Goal: Entertainment & Leisure: Consume media (video, audio)

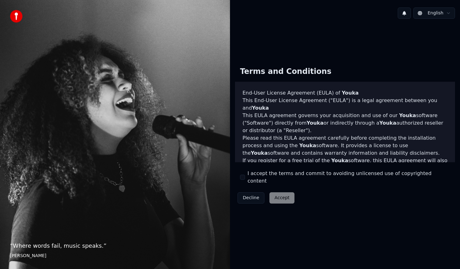
click at [241, 177] on button "I accept the terms and commit to avoiding unlicensed use of copyrighted content" at bounding box center [242, 177] width 5 height 5
click at [272, 192] on button "Accept" at bounding box center [281, 197] width 25 height 11
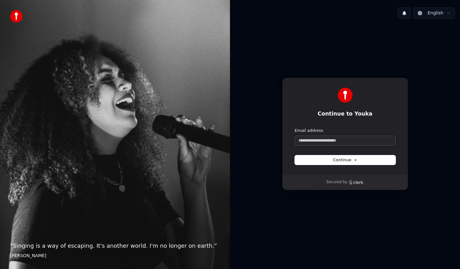
click at [359, 142] on input "Email address" at bounding box center [345, 140] width 101 height 9
click at [295, 128] on button "submit" at bounding box center [295, 128] width 0 height 0
type input "**********"
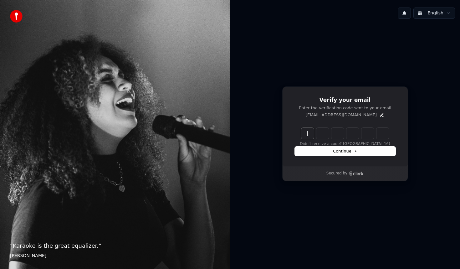
paste input "******"
type input "******"
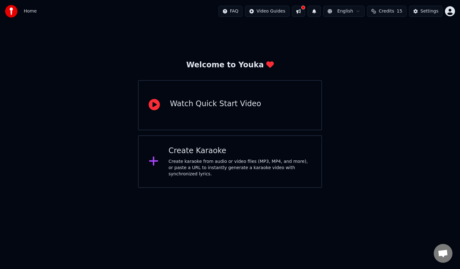
click at [201, 166] on div "Create karaoke from audio or video files (MP3, MP4, and more), or paste a URL t…" at bounding box center [240, 167] width 143 height 19
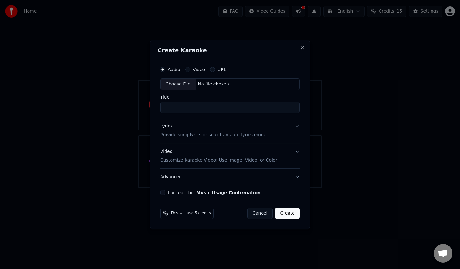
click at [208, 81] on div "No file chosen" at bounding box center [213, 84] width 36 height 6
click at [190, 105] on input "Title" at bounding box center [229, 107] width 139 height 11
click at [295, 127] on button "Lyrics Provide song lyrics or select an auto lyrics model" at bounding box center [229, 130] width 139 height 25
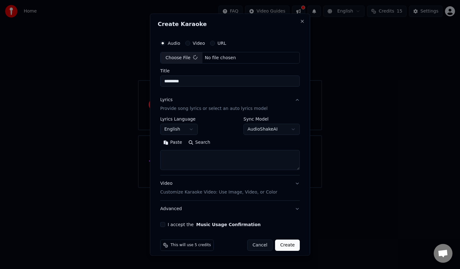
click at [172, 129] on button "English" at bounding box center [179, 129] width 38 height 11
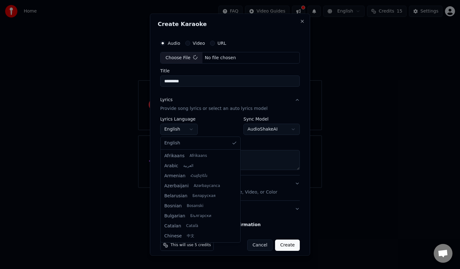
type input "**********"
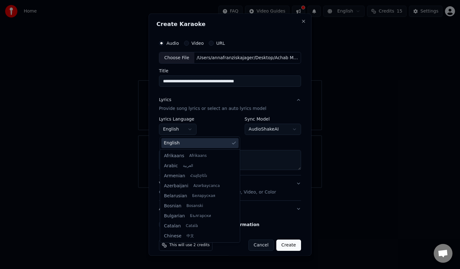
scroll to position [70, 0]
select select "**"
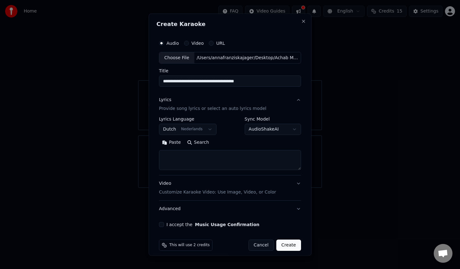
scroll to position [6, 0]
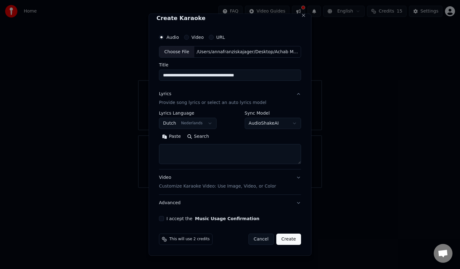
click at [290, 243] on button "Create" at bounding box center [288, 239] width 25 height 11
select select "**"
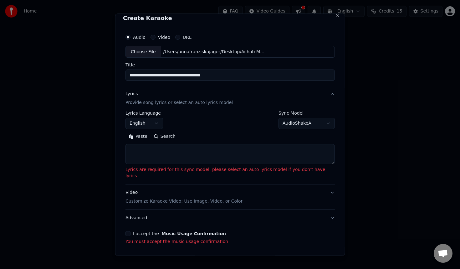
click at [234, 154] on textarea at bounding box center [229, 154] width 209 height 20
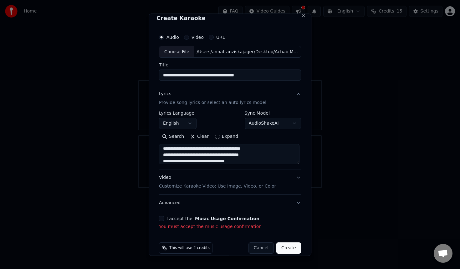
scroll to position [39, 0]
type textarea "**********"
click at [167, 215] on div "**********" at bounding box center [229, 130] width 147 height 204
click at [163, 217] on button "I accept the Music Usage Confirmation" at bounding box center [161, 218] width 5 height 5
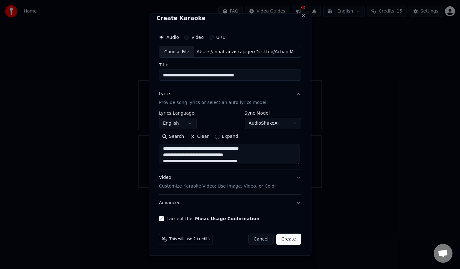
click at [285, 242] on button "Create" at bounding box center [288, 239] width 25 height 11
select select "**"
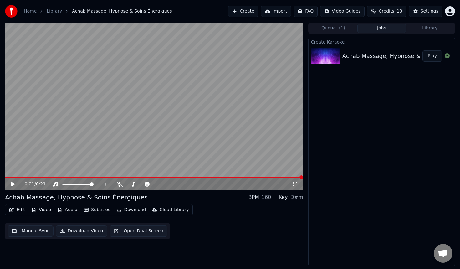
click at [7, 176] on span at bounding box center [154, 176] width 298 height 1
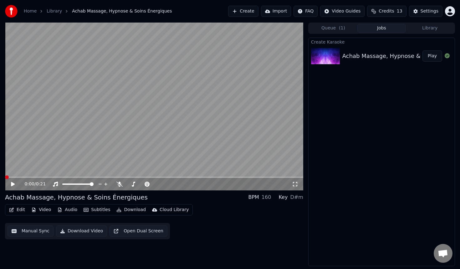
click at [295, 185] on icon at bounding box center [295, 183] width 6 height 5
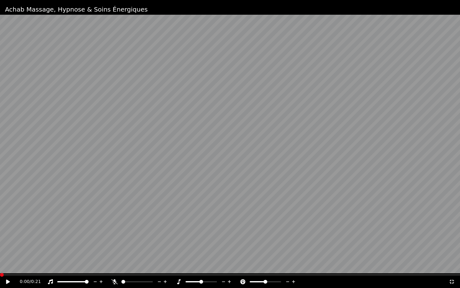
click at [89, 268] on span at bounding box center [87, 282] width 4 height 4
click at [7, 268] on icon at bounding box center [12, 281] width 15 height 5
click at [153, 268] on span at bounding box center [151, 282] width 4 height 4
click at [135, 268] on span at bounding box center [135, 282] width 4 height 4
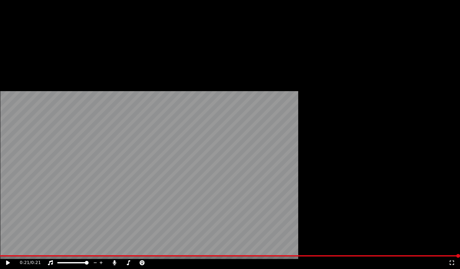
click at [13, 44] on icon "button" at bounding box center [11, 42] width 5 height 4
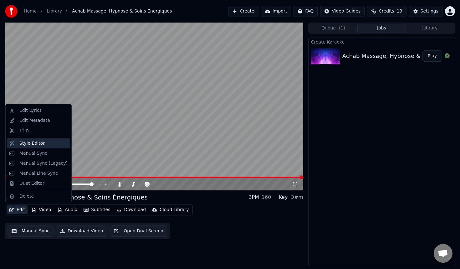
click at [29, 143] on div "Style Editor" at bounding box center [31, 143] width 25 height 6
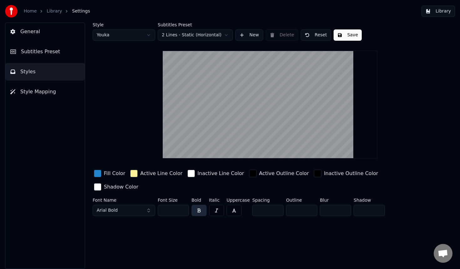
click at [146, 36] on html "Home Library Settings Library General Subtitles Preset Styles Style Mapping Sty…" at bounding box center [230, 134] width 460 height 269
click at [131, 36] on html "Home Library Settings Library General Subtitles Preset Styles Style Mapping Sty…" at bounding box center [230, 134] width 460 height 269
click at [136, 38] on html "Home Library Settings Library General Subtitles Preset Styles Style Mapping Sty…" at bounding box center [230, 134] width 460 height 269
click at [173, 37] on html "Home Library Settings Library General Subtitles Preset Styles Style Mapping Sty…" at bounding box center [230, 134] width 460 height 269
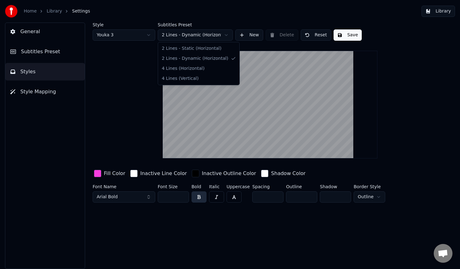
click at [210, 35] on html "Home Library Settings Library General Subtitles Preset Styles Style Mapping Sty…" at bounding box center [230, 134] width 460 height 269
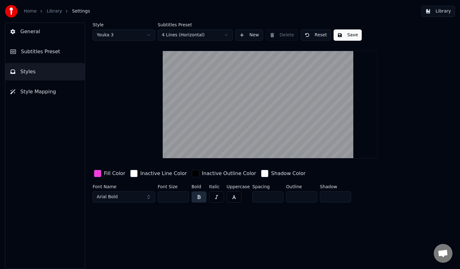
click at [193, 33] on html "Home Library Settings Library General Subtitles Preset Styles Style Mapping Sty…" at bounding box center [230, 134] width 460 height 269
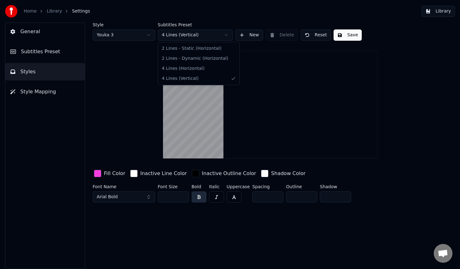
click at [188, 39] on html "Home Library Settings Library General Subtitles Preset Styles Style Mapping Sty…" at bounding box center [230, 134] width 460 height 269
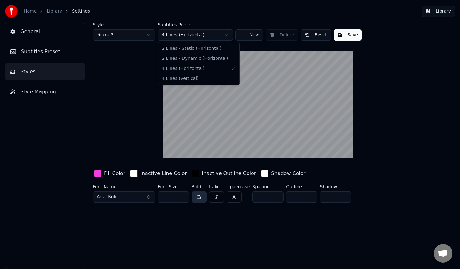
click at [189, 35] on html "Home Library Settings Library General Subtitles Preset Styles Style Mapping Sty…" at bounding box center [230, 134] width 460 height 269
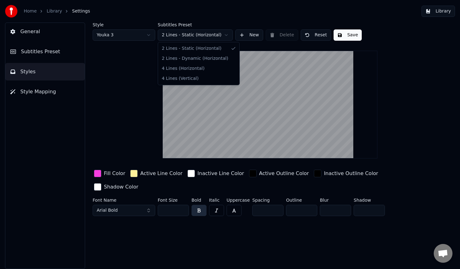
click at [184, 36] on html "Home Library Settings Library General Subtitles Preset Styles Style Mapping Sty…" at bounding box center [230, 134] width 460 height 269
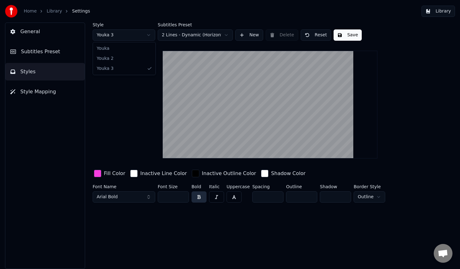
click at [152, 36] on html "Home Library Settings Library General Subtitles Preset Styles Style Mapping Sty…" at bounding box center [230, 134] width 460 height 269
click at [122, 37] on html "Home Library Settings Library General Subtitles Preset Styles Style Mapping Sty…" at bounding box center [230, 134] width 460 height 269
click at [122, 36] on html "Home Library Settings Library General Subtitles Preset Styles Style Mapping Sty…" at bounding box center [230, 134] width 460 height 269
click at [118, 175] on div "Fill Color" at bounding box center [114, 173] width 21 height 8
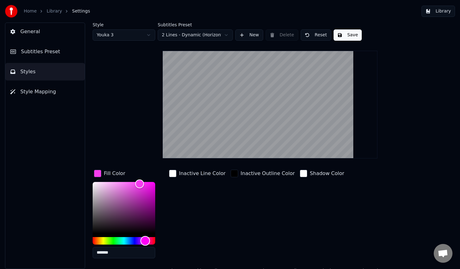
drag, startPoint x: 145, startPoint y: 238, endPoint x: 196, endPoint y: 243, distance: 51.3
click at [196, 243] on div "Fill Color ******* Inactive Line Color Inactive Outline Color Shadow Color" at bounding box center [254, 215] width 322 height 95
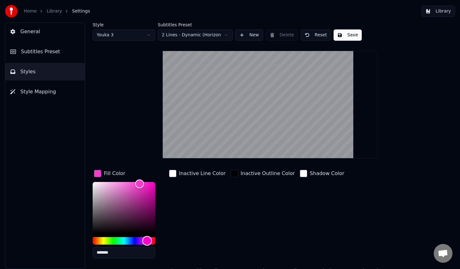
type input "*******"
drag, startPoint x: 154, startPoint y: 241, endPoint x: 148, endPoint y: 241, distance: 6.0
click at [148, 241] on div "Hue" at bounding box center [149, 240] width 10 height 10
click at [134, 123] on div "Style Youka 3 Subtitles Preset 2 Lines - Dynamic (Horizontal) New Delete Reset …" at bounding box center [270, 156] width 355 height 266
click at [263, 184] on div "Inactive Outline Color" at bounding box center [262, 215] width 67 height 95
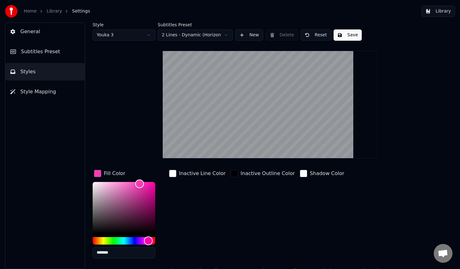
click at [230, 176] on div "button" at bounding box center [234, 173] width 8 height 8
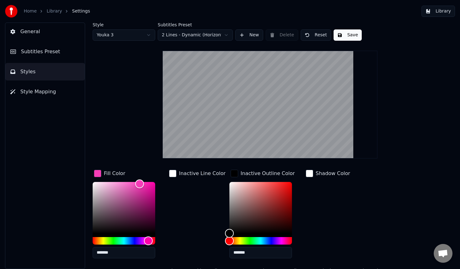
click at [183, 170] on div "Inactive Line Color" at bounding box center [202, 173] width 47 height 8
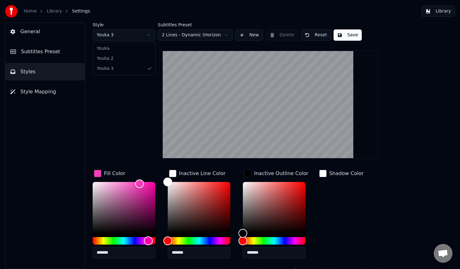
click at [134, 35] on html "Home Library Settings Library General Subtitles Preset Styles Style Mapping Sty…" at bounding box center [230, 134] width 460 height 269
click at [128, 37] on html "Home Library Settings Library General Subtitles Preset Styles Style Mapping Sty…" at bounding box center [230, 134] width 460 height 269
click at [175, 35] on html "Home Library Settings Library General Subtitles Preset Styles Style Mapping Sty…" at bounding box center [230, 134] width 460 height 269
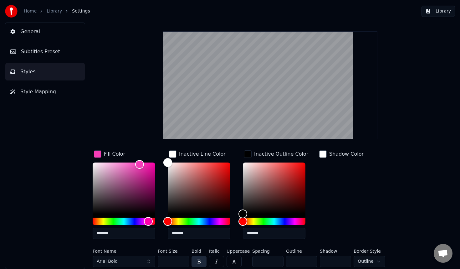
click at [125, 262] on button "Arial Bold" at bounding box center [124, 260] width 63 height 11
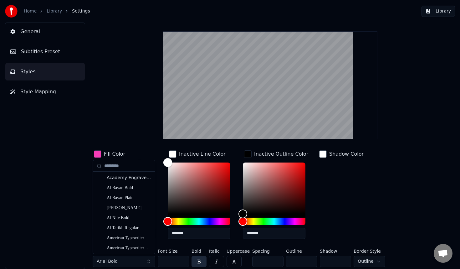
click at [146, 261] on button "Arial Bold" at bounding box center [124, 260] width 63 height 11
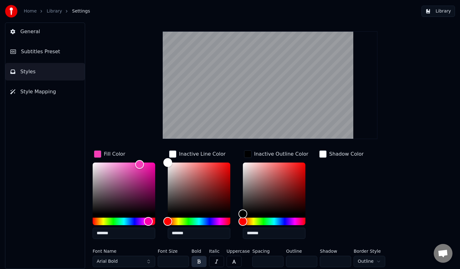
click at [146, 261] on button "Arial Bold" at bounding box center [124, 260] width 63 height 11
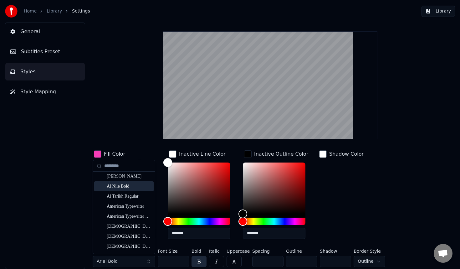
scroll to position [35, 0]
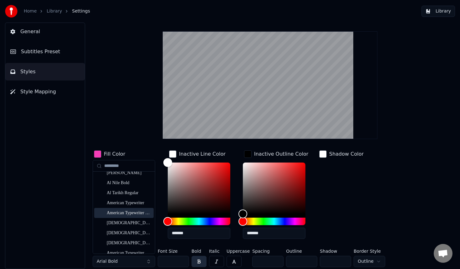
click at [121, 213] on div "American Typewriter Bold" at bounding box center [129, 213] width 44 height 6
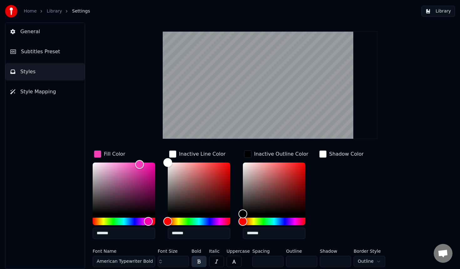
click at [145, 255] on button "American Typewriter Bold" at bounding box center [124, 260] width 63 height 11
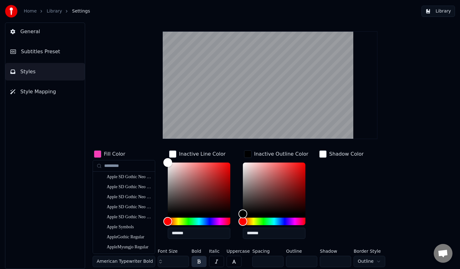
scroll to position [268, 0]
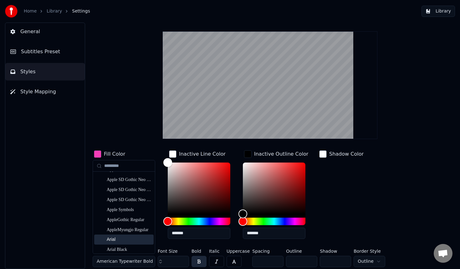
click at [116, 237] on div "Arial" at bounding box center [129, 239] width 44 height 6
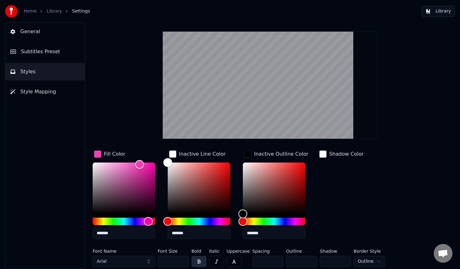
click at [126, 261] on button "Arial" at bounding box center [124, 260] width 63 height 11
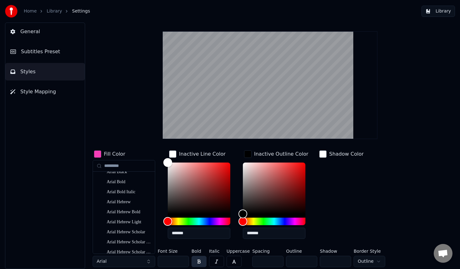
scroll to position [361, 0]
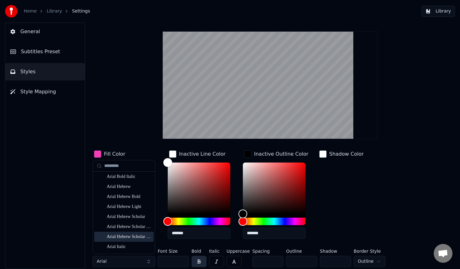
type input "*"
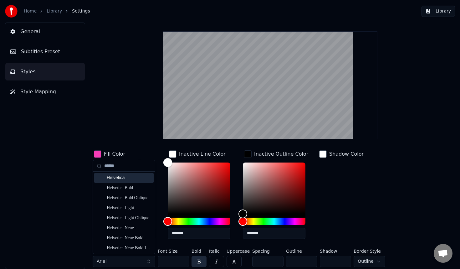
type input "******"
click at [119, 177] on div "Helvetica" at bounding box center [129, 178] width 44 height 6
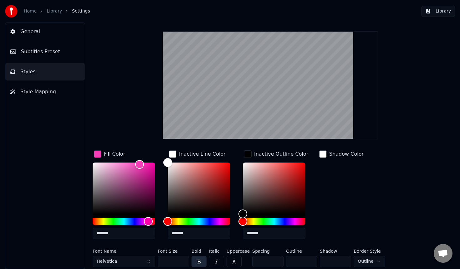
click at [124, 259] on button "Helvetica" at bounding box center [124, 260] width 63 height 11
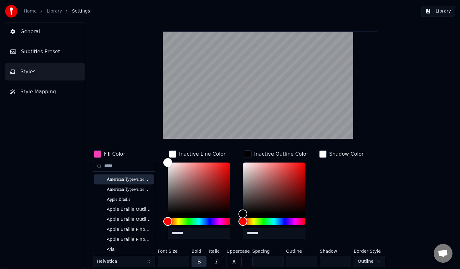
scroll to position [46, 0]
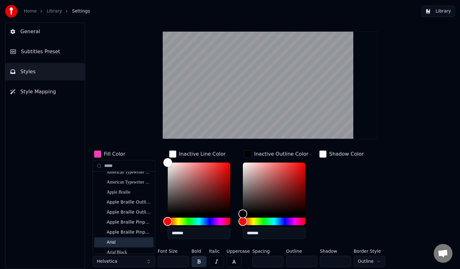
type input "*****"
click at [124, 244] on div "Arial" at bounding box center [129, 242] width 44 height 6
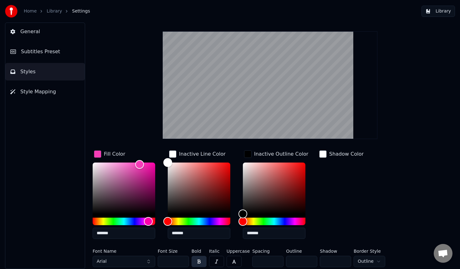
click at [412, 127] on div "Style Youka 3 Subtitles Preset 2 Lines - Dynamic (Horizontal) New Delete Reset …" at bounding box center [270, 136] width 355 height 266
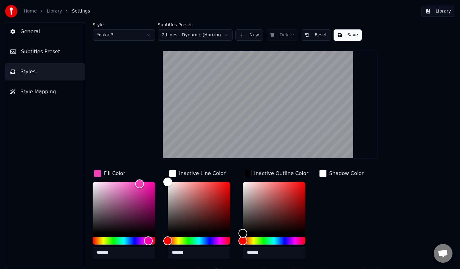
click at [342, 25] on div "Style Youka 3 Subtitles Preset 2 Lines - Dynamic (Horizontal) New Delete Reset …" at bounding box center [270, 32] width 355 height 18
click at [342, 30] on button "Save" at bounding box center [347, 34] width 28 height 11
click at [348, 36] on button "Done" at bounding box center [347, 34] width 29 height 11
click at [347, 39] on button "Save" at bounding box center [347, 34] width 28 height 11
click at [55, 12] on link "Library" at bounding box center [54, 11] width 15 height 6
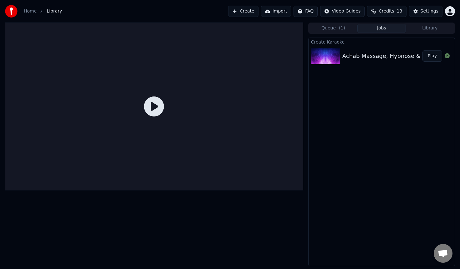
click at [141, 104] on div at bounding box center [154, 107] width 298 height 168
click at [153, 107] on icon at bounding box center [154, 106] width 20 height 20
click at [389, 7] on button "Credits 13" at bounding box center [386, 11] width 39 height 11
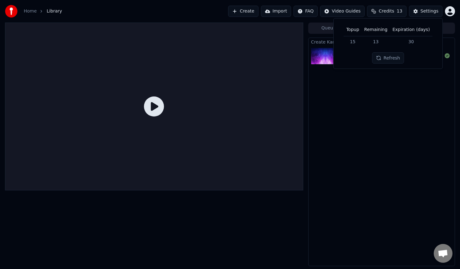
click at [388, 132] on div "Create Karaoke Achab Massage, Hypnose & Soins Énergétiques Play" at bounding box center [381, 152] width 147 height 228
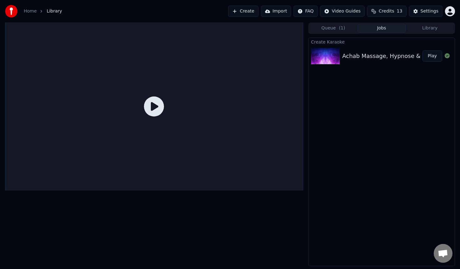
click at [156, 107] on icon at bounding box center [154, 106] width 20 height 20
click at [389, 62] on div "Achab Massage, Hypnose & Soins Énergétiques Play" at bounding box center [381, 55] width 146 height 21
click at [381, 56] on div "Achab Massage, Hypnose & Soins Énergétiques" at bounding box center [409, 56] width 134 height 9
click at [435, 56] on button "Play" at bounding box center [432, 55] width 20 height 11
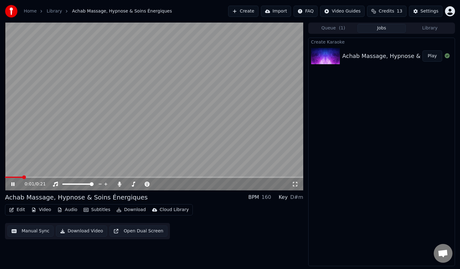
click at [55, 174] on video at bounding box center [154, 107] width 298 height 168
click at [142, 131] on video at bounding box center [154, 107] width 298 height 168
click at [72, 177] on span at bounding box center [154, 176] width 298 height 1
click at [200, 114] on video at bounding box center [154, 107] width 298 height 168
click at [246, 11] on button "Create" at bounding box center [243, 11] width 30 height 11
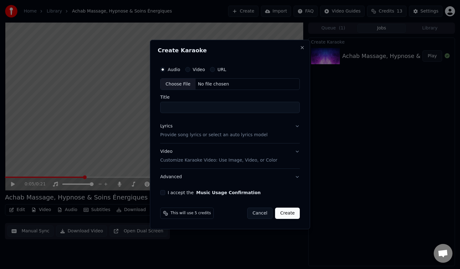
click at [296, 151] on button "Video Customize Karaoke Video: Use Image, Video, or Color" at bounding box center [229, 156] width 139 height 25
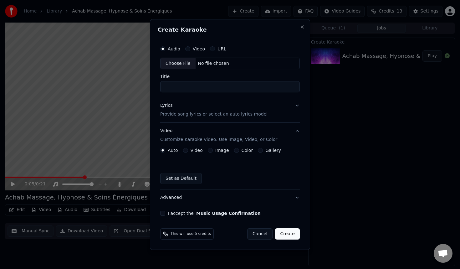
click at [242, 152] on label "Color" at bounding box center [247, 150] width 12 height 4
click at [239, 152] on button "Color" at bounding box center [236, 150] width 5 height 5
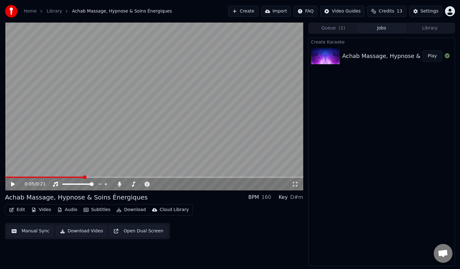
click at [43, 230] on button "Manual Sync" at bounding box center [31, 230] width 46 height 11
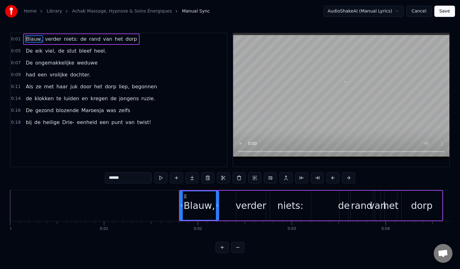
click at [93, 53] on span "heel." at bounding box center [99, 50] width 13 height 7
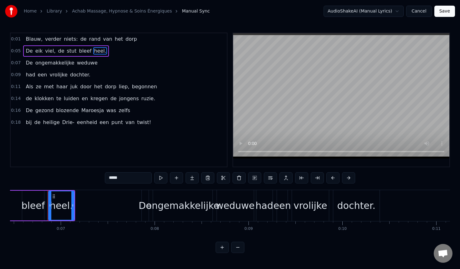
scroll to position [0, 612]
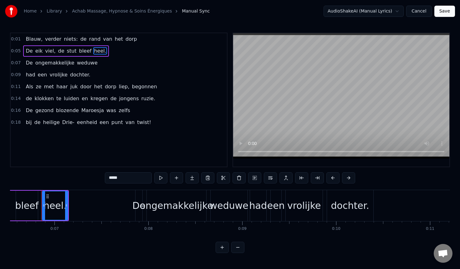
click at [61, 62] on span "ongemakkelijke" at bounding box center [55, 62] width 40 height 7
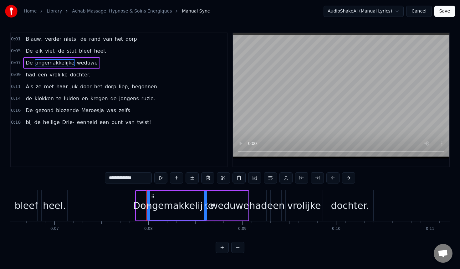
click at [32, 73] on span "had" at bounding box center [30, 74] width 11 height 7
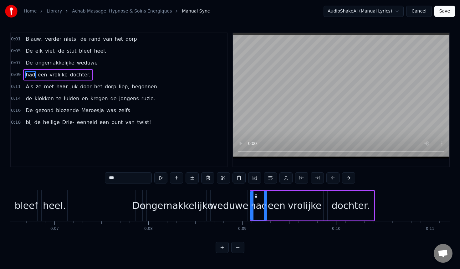
click at [49, 77] on span "vrolijke" at bounding box center [58, 74] width 19 height 7
type input "********"
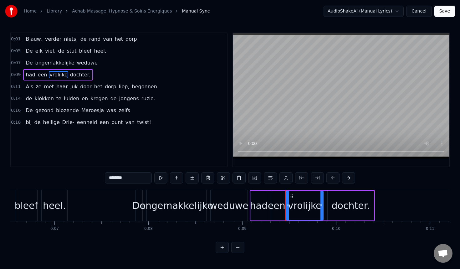
click at [44, 91] on div "Als ze met haar juk door het dorp liep, begonnen" at bounding box center [91, 86] width 136 height 11
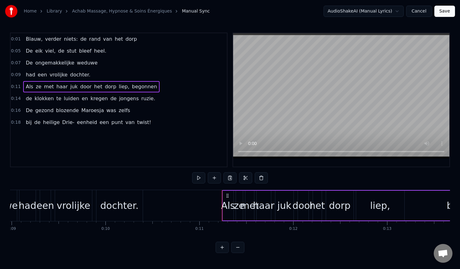
click at [48, 106] on div "De gezond blozende [PERSON_NAME] was zelfs" at bounding box center [77, 110] width 109 height 11
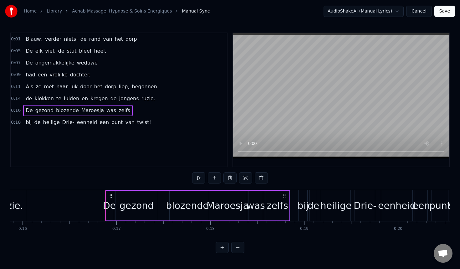
scroll to position [0, 1552]
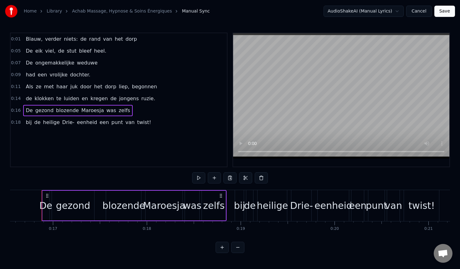
click at [46, 130] on div "0:01 Blauw, verder niets: de rand van het dorp 0:05 De eik viel, de stut bleef …" at bounding box center [118, 100] width 217 height 134
click at [61, 118] on div "bij de [DEMOGRAPHIC_DATA] een punt van twist!" at bounding box center [88, 122] width 130 height 11
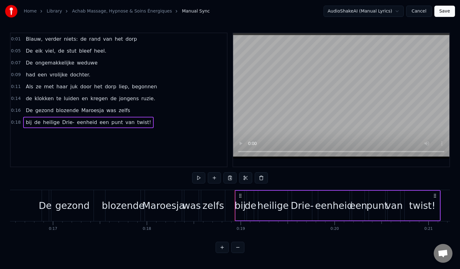
click at [55, 123] on span "heilige" at bounding box center [52, 122] width 18 height 7
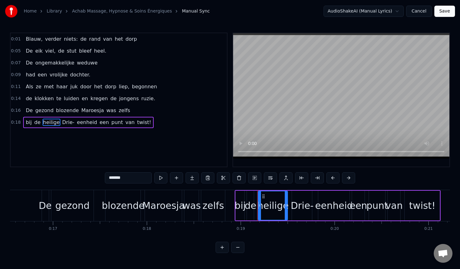
click at [99, 124] on span "een" at bounding box center [104, 122] width 11 height 7
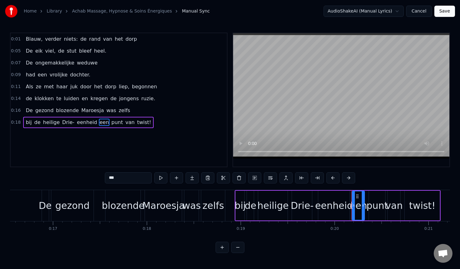
click at [121, 129] on div "0:01 Blauw, verder niets: de rand van het dorp 0:05 De eik viel, de stut bleef …" at bounding box center [118, 100] width 217 height 134
click at [136, 124] on span "twist!" at bounding box center [143, 122] width 15 height 7
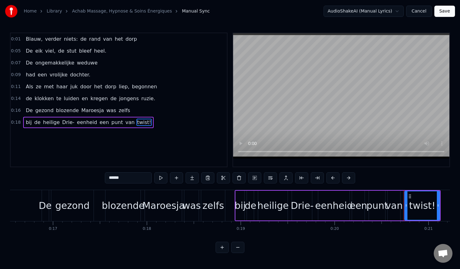
click at [44, 41] on span "verder" at bounding box center [53, 38] width 18 height 7
type input "******"
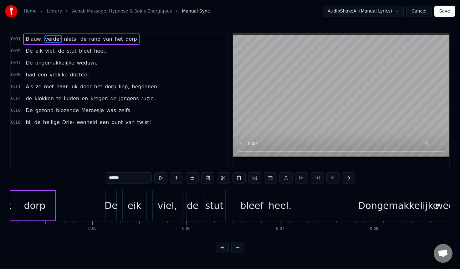
click at [16, 39] on span "0:01" at bounding box center [16, 39] width 10 height 6
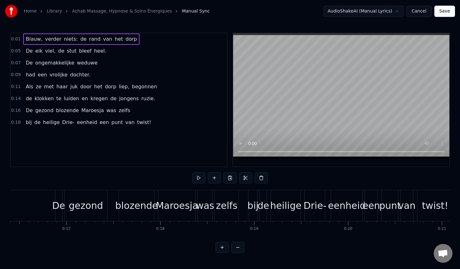
scroll to position [0, 1600]
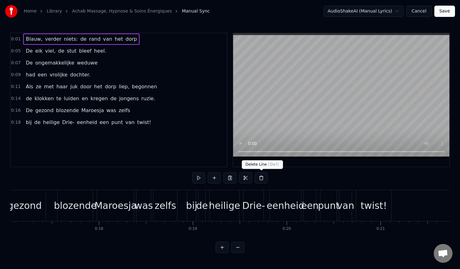
click at [258, 175] on button at bounding box center [261, 177] width 13 height 11
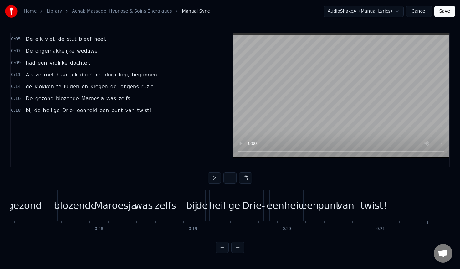
drag, startPoint x: 448, startPoint y: 10, endPoint x: 308, endPoint y: 61, distance: 148.8
click at [308, 61] on div "Home Library Achab Massage, Hypnose & Soins Énergiques Manual Sync AudioShakeAI…" at bounding box center [230, 126] width 460 height 253
click at [417, 10] on button "Cancel" at bounding box center [418, 11] width 25 height 11
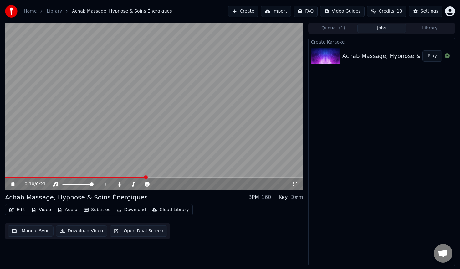
click at [13, 185] on icon at bounding box center [17, 183] width 15 height 5
click at [90, 210] on button "Subtitles" at bounding box center [97, 209] width 32 height 9
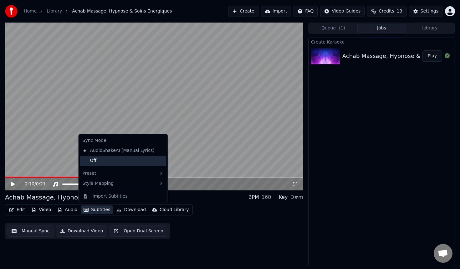
click at [114, 161] on div "Off" at bounding box center [123, 160] width 86 height 10
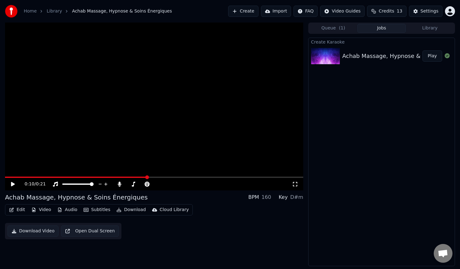
click at [130, 134] on video at bounding box center [154, 107] width 298 height 168
click at [115, 145] on video at bounding box center [154, 107] width 298 height 168
click at [93, 209] on button "Subtitles" at bounding box center [97, 209] width 32 height 9
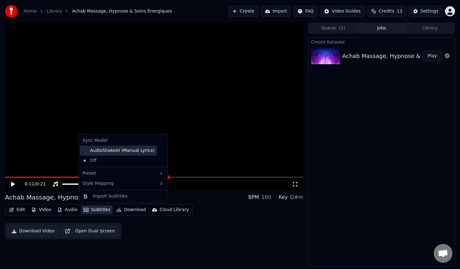
click at [136, 149] on div "AudioShakeAI (Manual Lyrics)" at bounding box center [118, 150] width 77 height 10
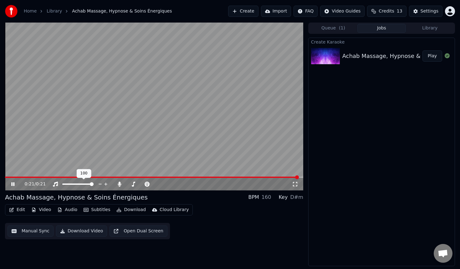
click at [85, 148] on video at bounding box center [154, 107] width 298 height 168
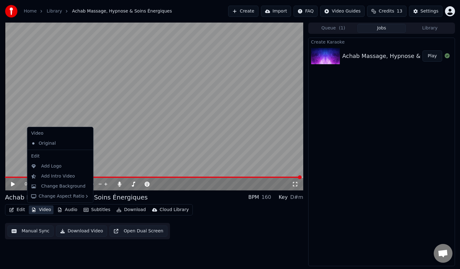
click at [38, 210] on button "Video" at bounding box center [41, 209] width 25 height 9
click at [66, 189] on div "Change Background" at bounding box center [63, 186] width 44 height 6
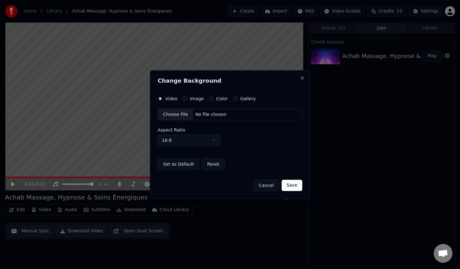
click at [196, 98] on label "Image" at bounding box center [197, 98] width 14 height 4
click at [187, 98] on button "Image" at bounding box center [184, 98] width 5 height 5
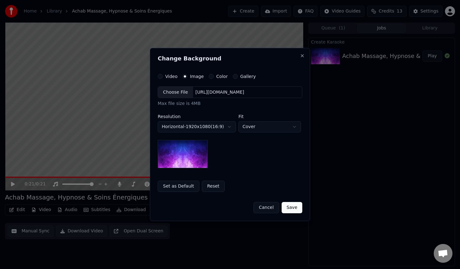
click at [198, 141] on img at bounding box center [183, 154] width 50 height 28
click at [195, 152] on img at bounding box center [183, 154] width 50 height 28
click at [263, 131] on body "**********" at bounding box center [230, 134] width 460 height 269
click at [227, 90] on div "[URL][DOMAIN_NAME]" at bounding box center [220, 92] width 54 height 6
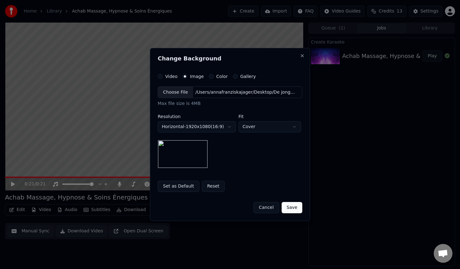
click at [295, 209] on button "Save" at bounding box center [291, 207] width 21 height 11
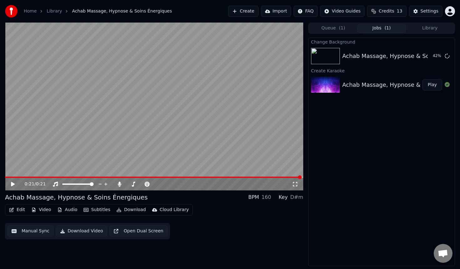
click at [17, 210] on button "Edit" at bounding box center [17, 209] width 21 height 9
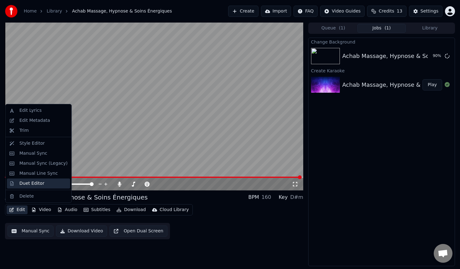
click at [52, 182] on div "Duet Editor" at bounding box center [43, 183] width 48 height 6
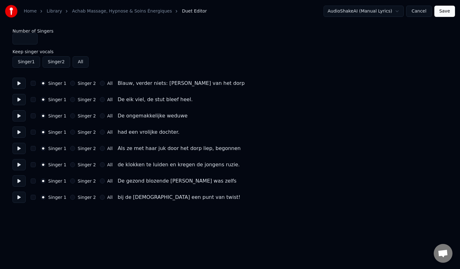
click at [79, 119] on div "Singer 1 Singer 2 All De ongemakkelijke weduwe" at bounding box center [230, 115] width 435 height 11
click at [71, 116] on button "Singer 2" at bounding box center [72, 115] width 5 height 5
click at [70, 101] on button "Singer 2" at bounding box center [72, 99] width 5 height 5
click at [43, 116] on button "Singer 1" at bounding box center [43, 115] width 5 height 5
click at [73, 135] on div "Singer 1 Singer 2 All had een vrolijke dochter." at bounding box center [230, 131] width 435 height 11
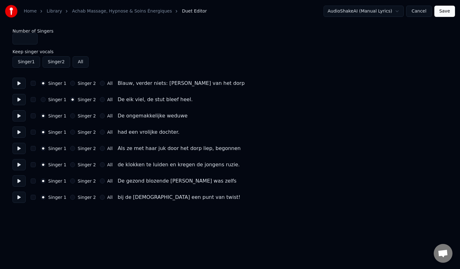
click at [72, 131] on button "Singer 2" at bounding box center [72, 131] width 5 height 5
click at [68, 164] on div "Singer 1 Singer 2 All" at bounding box center [77, 164] width 72 height 5
click at [70, 164] on button "Singer 2" at bounding box center [72, 164] width 5 height 5
click at [73, 195] on div "Singer 2" at bounding box center [83, 197] width 26 height 5
click at [73, 197] on button "Singer 2" at bounding box center [72, 197] width 5 height 5
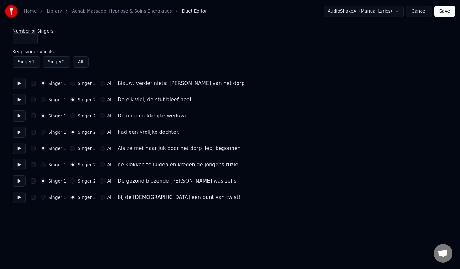
click at [444, 19] on div "Home Library Achab Massage, Hypnose & Soins Énergiques Duet Editor AudioShakeAI…" at bounding box center [230, 11] width 460 height 23
click at [447, 12] on button "Save" at bounding box center [444, 11] width 21 height 11
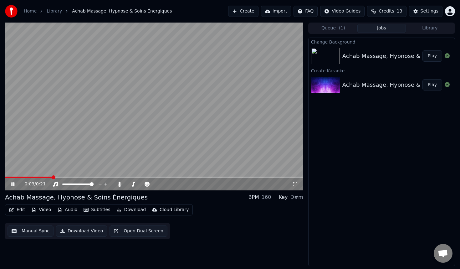
click at [76, 110] on video at bounding box center [154, 107] width 298 height 168
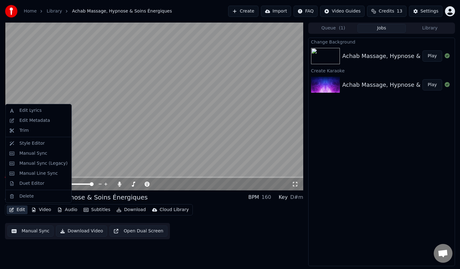
click at [19, 209] on button "Edit" at bounding box center [17, 209] width 21 height 9
click at [41, 112] on div "Edit Lyrics" at bounding box center [43, 110] width 48 height 6
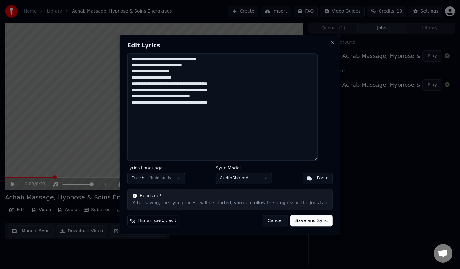
click at [269, 221] on button "Cancel" at bounding box center [274, 220] width 25 height 11
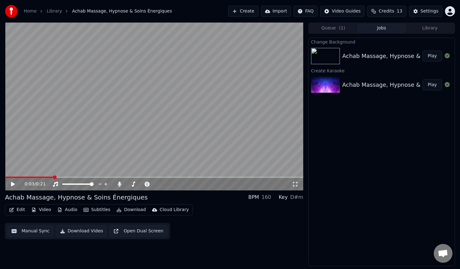
click at [166, 73] on video at bounding box center [154, 107] width 298 height 168
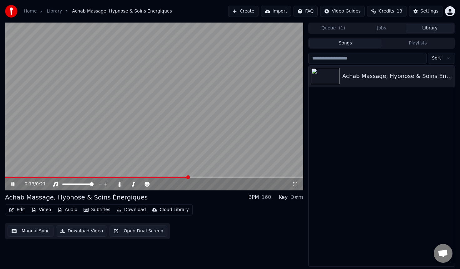
click at [422, 26] on button "Library" at bounding box center [430, 28] width 48 height 9
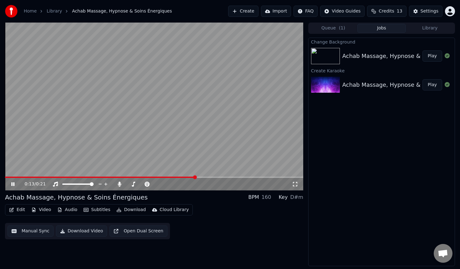
click at [377, 26] on button "Jobs" at bounding box center [381, 28] width 48 height 9
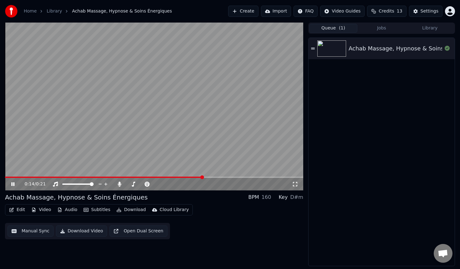
click at [346, 28] on button "Queue ( 1 )" at bounding box center [333, 28] width 48 height 9
click at [386, 28] on button "Jobs" at bounding box center [381, 28] width 48 height 9
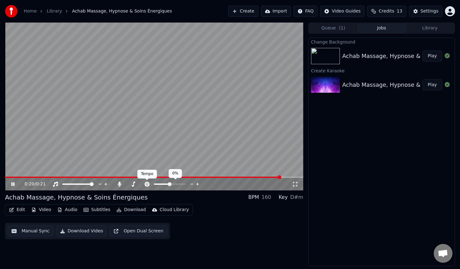
click at [149, 184] on icon at bounding box center [146, 183] width 5 height 5
click at [203, 185] on div "0:21 / 0:21" at bounding box center [158, 184] width 267 height 6
click at [148, 185] on icon at bounding box center [146, 183] width 5 height 5
click at [155, 184] on span at bounding box center [162, 183] width 16 height 1
click at [176, 184] on span at bounding box center [174, 184] width 4 height 4
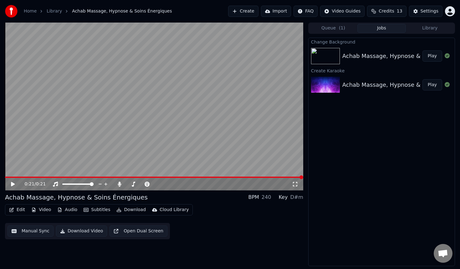
click at [10, 185] on icon at bounding box center [17, 183] width 15 height 5
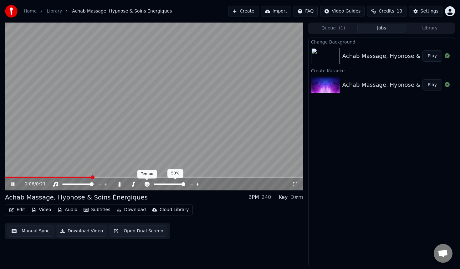
click at [145, 186] on icon at bounding box center [147, 183] width 6 height 5
click at [154, 183] on span at bounding box center [156, 184] width 4 height 4
click at [139, 182] on span at bounding box center [139, 184] width 4 height 4
click at [129, 130] on video at bounding box center [154, 107] width 298 height 168
click at [39, 208] on button "Video" at bounding box center [41, 209] width 25 height 9
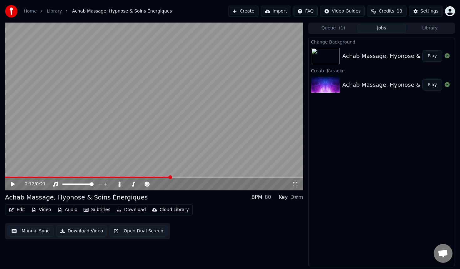
click at [332, 59] on img at bounding box center [325, 56] width 29 height 16
click at [330, 81] on img at bounding box center [325, 85] width 29 height 16
click at [392, 9] on span "Credits" at bounding box center [385, 11] width 15 height 6
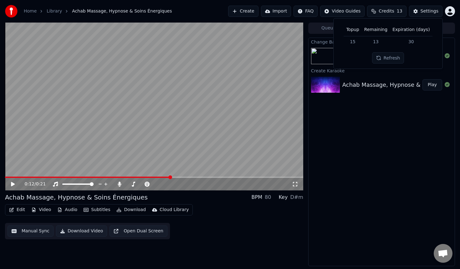
click at [392, 9] on span "Credits" at bounding box center [385, 11] width 15 height 6
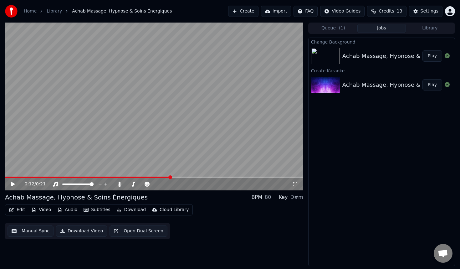
click at [428, 13] on div "Settings" at bounding box center [429, 11] width 18 height 6
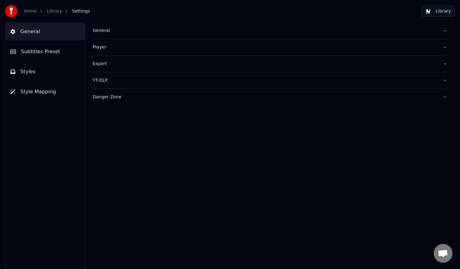
click at [52, 11] on link "Library" at bounding box center [54, 11] width 15 height 6
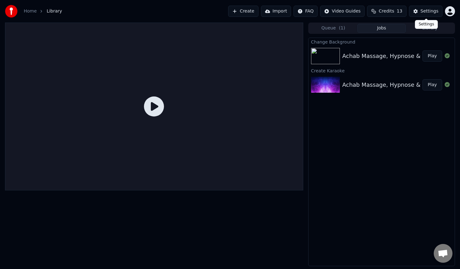
click at [435, 13] on div "Settings" at bounding box center [429, 11] width 18 height 6
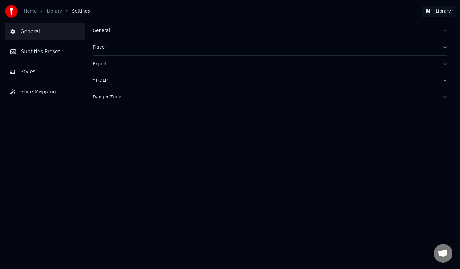
click at [44, 55] on button "Subtitles Preset" at bounding box center [44, 52] width 79 height 18
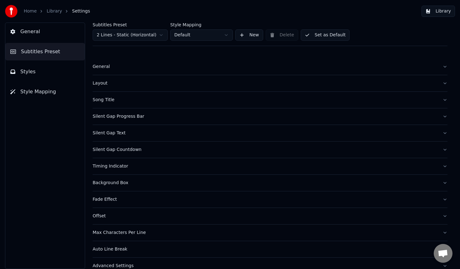
click at [44, 55] on button "Subtitles Preset" at bounding box center [44, 52] width 79 height 18
click at [23, 76] on button "Styles" at bounding box center [44, 72] width 79 height 18
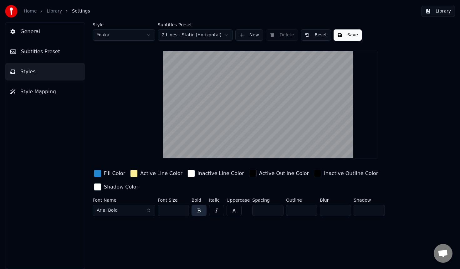
click at [24, 90] on span "Style Mapping" at bounding box center [38, 92] width 36 height 8
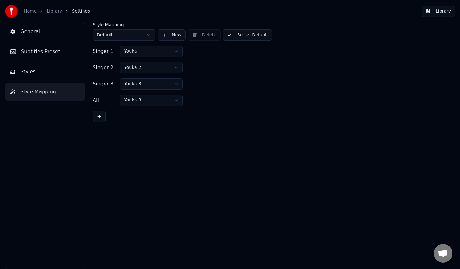
click at [40, 35] on button "General" at bounding box center [44, 32] width 79 height 18
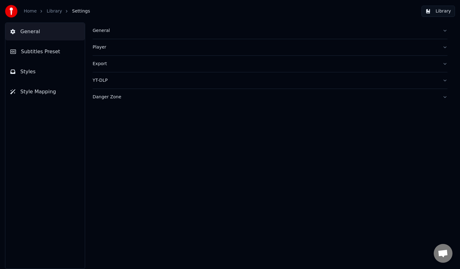
click at [52, 9] on link "Library" at bounding box center [54, 11] width 15 height 6
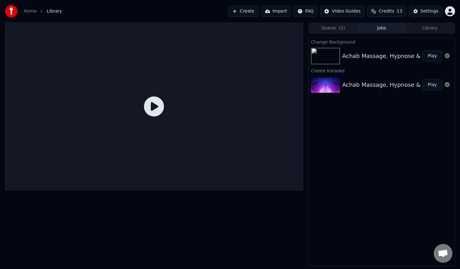
click at [158, 112] on icon at bounding box center [154, 106] width 20 height 20
click at [395, 65] on div "Achab Massage, Hypnose & Soins Énergiques Play" at bounding box center [381, 55] width 146 height 21
click at [386, 76] on div "Achab Massage, Hypnose & Soins Énergétiques Play" at bounding box center [381, 84] width 146 height 21
click at [389, 59] on div "Achab Massage, Hypnose & Soins Énergiques" at bounding box center [406, 56] width 128 height 9
click at [144, 104] on icon at bounding box center [154, 106] width 20 height 20
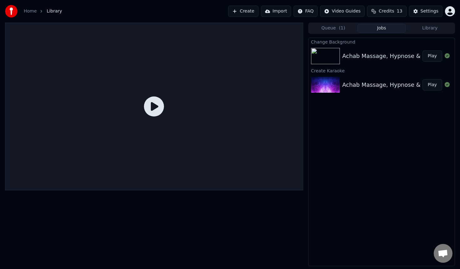
click at [334, 82] on img at bounding box center [325, 85] width 29 height 16
click at [329, 54] on img at bounding box center [325, 56] width 29 height 16
click at [156, 103] on icon at bounding box center [154, 106] width 20 height 20
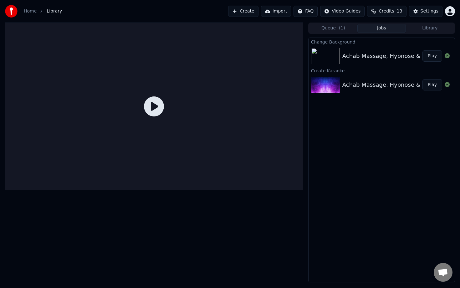
click at [164, 116] on icon at bounding box center [154, 106] width 20 height 20
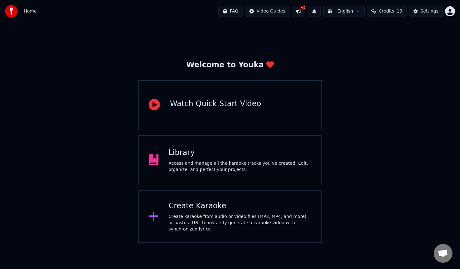
click at [227, 174] on div "Library Access and manage all the karaoke tracks you’ve created. Edit, organize…" at bounding box center [230, 160] width 184 height 50
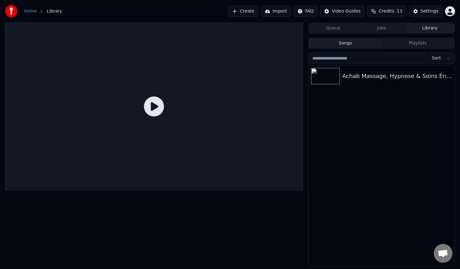
click at [340, 85] on div "Achab Massage, Hypnose & Soins Énergiques" at bounding box center [381, 75] width 146 height 21
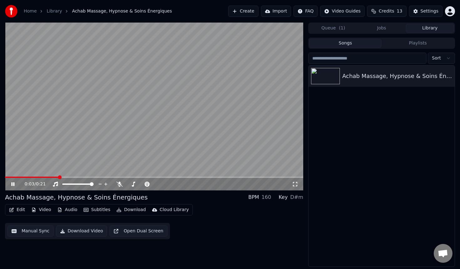
click at [59, 120] on video at bounding box center [154, 107] width 298 height 168
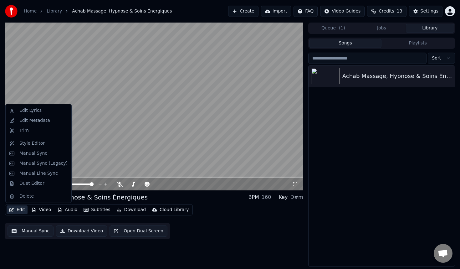
click at [17, 210] on button "Edit" at bounding box center [17, 209] width 21 height 9
click at [46, 119] on div "Edit Metadata" at bounding box center [34, 120] width 31 height 6
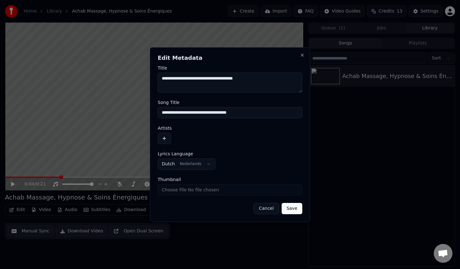
click at [212, 78] on textarea "**********" at bounding box center [230, 83] width 144 height 20
click at [205, 113] on input "**********" at bounding box center [230, 112] width 144 height 11
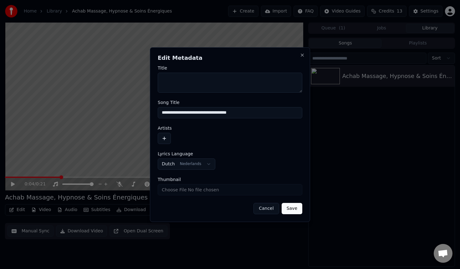
click at [205, 113] on input "**********" at bounding box center [230, 112] width 144 height 11
click at [295, 210] on button "Save" at bounding box center [291, 208] width 21 height 11
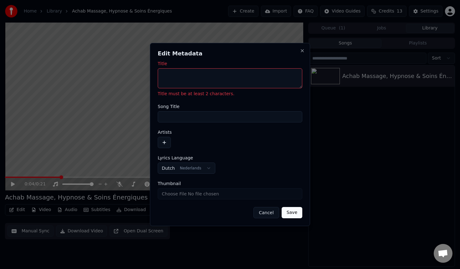
click at [220, 82] on textarea "Title" at bounding box center [230, 78] width 144 height 20
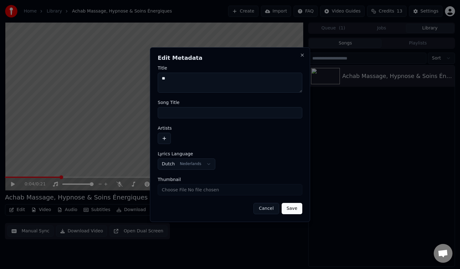
type textarea "*"
type textarea "*****"
click at [290, 210] on button "Save" at bounding box center [291, 208] width 21 height 11
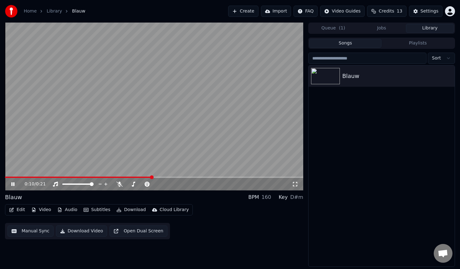
click at [121, 184] on icon at bounding box center [119, 183] width 6 height 5
click at [159, 182] on div at bounding box center [148, 184] width 50 height 6
click at [141, 183] on span at bounding box center [135, 183] width 18 height 1
click at [62, 183] on span at bounding box center [64, 184] width 4 height 4
click at [6, 178] on div "0:18 / 0:21" at bounding box center [154, 184] width 298 height 13
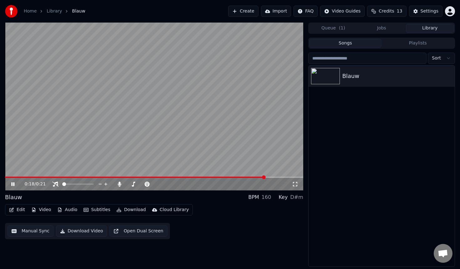
click at [7, 176] on span at bounding box center [135, 176] width 260 height 1
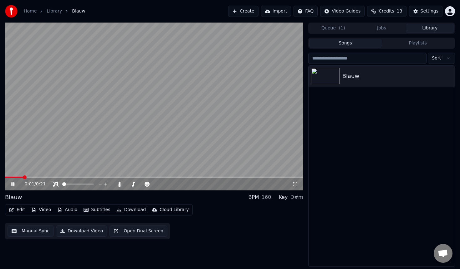
click at [121, 136] on video at bounding box center [154, 107] width 298 height 168
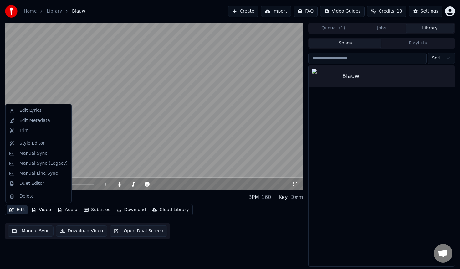
click at [20, 208] on button "Edit" at bounding box center [17, 209] width 21 height 9
click at [53, 142] on div "Style Editor" at bounding box center [43, 143] width 48 height 6
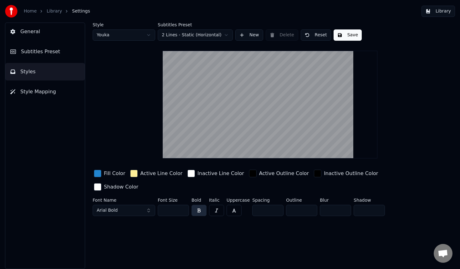
click at [108, 173] on div "Fill Color" at bounding box center [114, 173] width 21 height 8
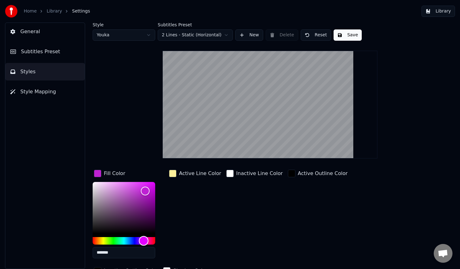
type input "*******"
drag, startPoint x: 127, startPoint y: 241, endPoint x: 144, endPoint y: 240, distance: 16.9
click at [144, 240] on div "Hue" at bounding box center [144, 240] width 10 height 10
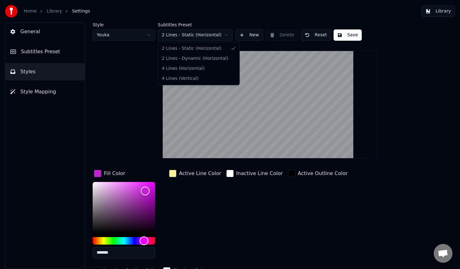
click at [174, 34] on html "Home Library Settings Library General Subtitles Preset Styles Style Mapping Sty…" at bounding box center [230, 134] width 460 height 269
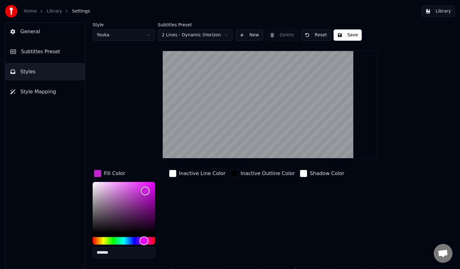
click at [351, 36] on button "Save" at bounding box center [347, 34] width 28 height 11
click at [346, 34] on button "Save" at bounding box center [347, 34] width 28 height 11
click at [48, 11] on link "Library" at bounding box center [54, 11] width 15 height 6
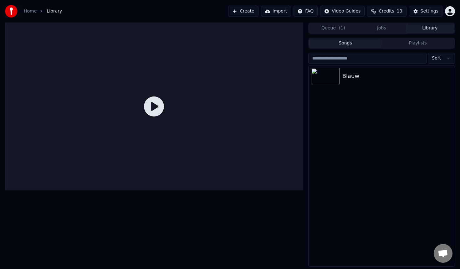
click at [157, 105] on icon at bounding box center [154, 106] width 20 height 20
click at [350, 74] on div "Blauw" at bounding box center [394, 76] width 104 height 9
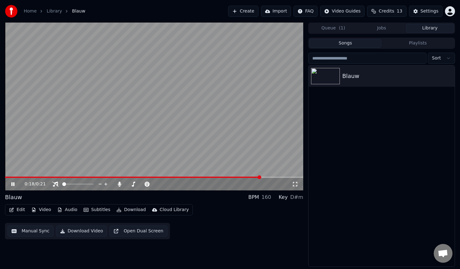
click at [19, 210] on button "Edit" at bounding box center [17, 209] width 21 height 9
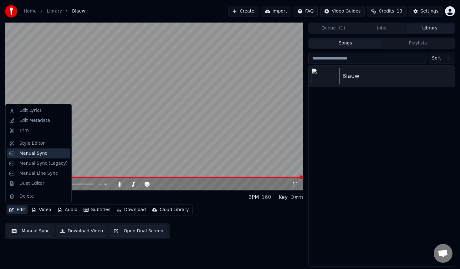
click at [55, 152] on div "Manual Sync" at bounding box center [43, 153] width 48 height 6
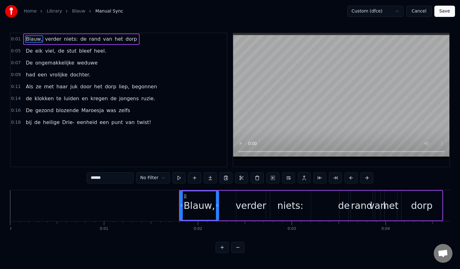
click at [57, 13] on link "Library" at bounding box center [54, 11] width 15 height 6
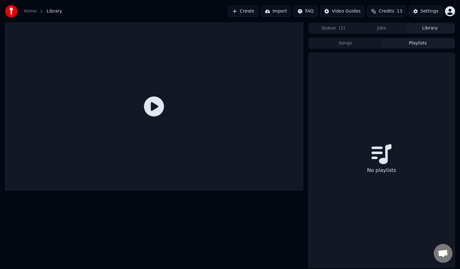
click at [402, 42] on button "Playlists" at bounding box center [417, 43] width 73 height 9
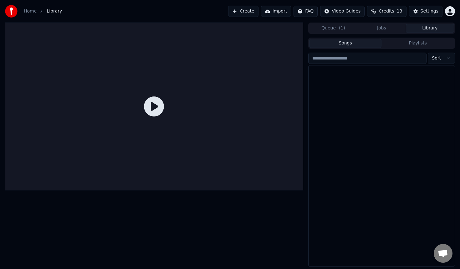
click at [359, 42] on button "Songs" at bounding box center [345, 43] width 73 height 9
click at [332, 70] on img at bounding box center [325, 76] width 29 height 16
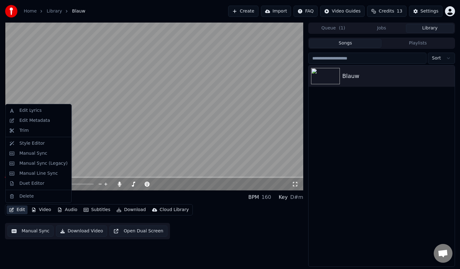
click at [18, 213] on button "Edit" at bounding box center [17, 209] width 21 height 9
click at [40, 185] on div "Duet Editor" at bounding box center [31, 183] width 25 height 6
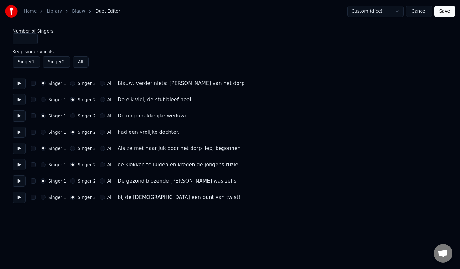
click at [48, 93] on div "Number of Singers * Keep singer vocals Singer 1 Singer 2 All Singer 1 Singer 2 …" at bounding box center [230, 116] width 435 height 174
click at [48, 97] on label "Singer 1" at bounding box center [57, 99] width 18 height 4
click at [46, 97] on button "Singer 1" at bounding box center [43, 99] width 5 height 5
click at [46, 137] on div "Singer 1 Singer 2 All had een vrolijke dochter." at bounding box center [230, 131] width 435 height 11
click at [49, 130] on label "Singer 1" at bounding box center [57, 132] width 18 height 4
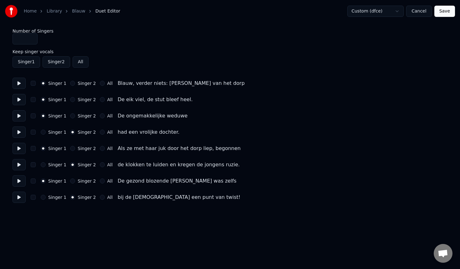
click at [46, 130] on button "Singer 1" at bounding box center [43, 131] width 5 height 5
click at [49, 157] on div "Number of Singers * Keep singer vocals Singer 1 Singer 2 All Singer 1 Singer 2 …" at bounding box center [230, 116] width 435 height 174
click at [49, 166] on label "Singer 1" at bounding box center [57, 164] width 18 height 4
click at [46, 166] on button "Singer 1" at bounding box center [43, 164] width 5 height 5
click at [20, 131] on button at bounding box center [19, 131] width 13 height 11
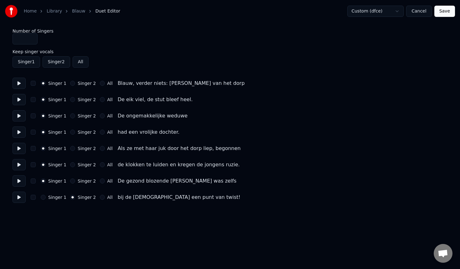
click at [43, 184] on div "Singer 1 Singer 2 All De gezond blozende [PERSON_NAME] was zelfs" at bounding box center [230, 180] width 435 height 11
click at [46, 196] on div "Singer 1" at bounding box center [54, 197] width 26 height 5
click at [44, 198] on button "Singer 1" at bounding box center [43, 197] width 5 height 5
click at [29, 63] on button "Singer 1" at bounding box center [27, 61] width 28 height 11
click at [20, 39] on input "*" at bounding box center [25, 38] width 25 height 11
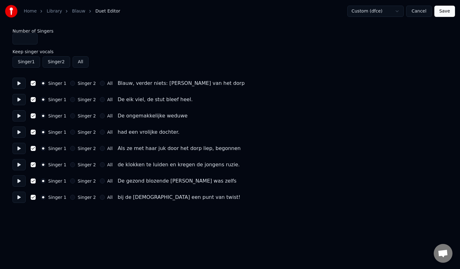
click at [29, 40] on input "*" at bounding box center [25, 38] width 25 height 11
click at [31, 37] on input "*" at bounding box center [25, 38] width 25 height 11
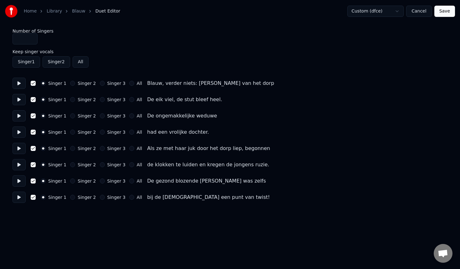
click at [30, 42] on input "*" at bounding box center [25, 38] width 25 height 11
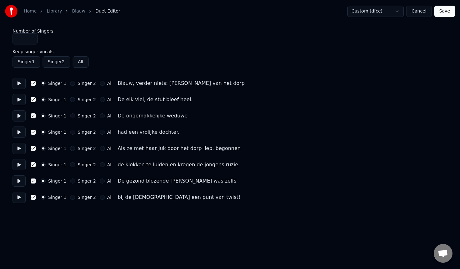
type input "*"
click at [30, 40] on input "*" at bounding box center [25, 38] width 25 height 11
click at [133, 36] on div "Number of Singers *" at bounding box center [230, 37] width 435 height 16
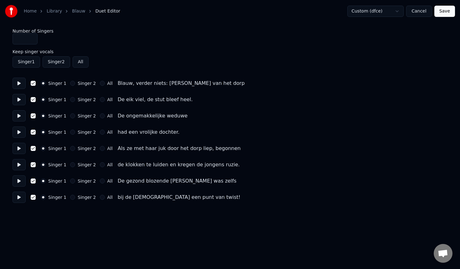
click at [450, 11] on button "Save" at bounding box center [444, 11] width 21 height 11
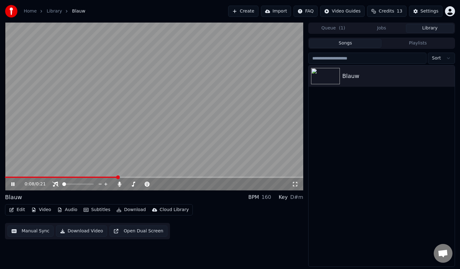
click at [295, 185] on icon at bounding box center [295, 183] width 6 height 5
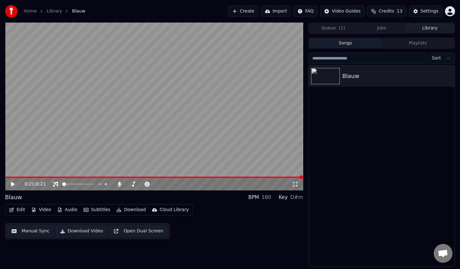
click at [143, 49] on video at bounding box center [154, 107] width 298 height 168
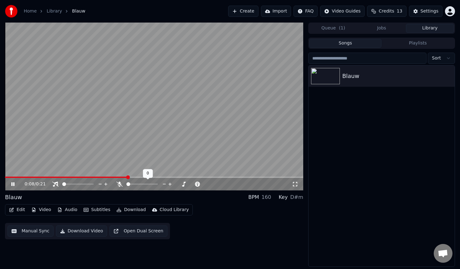
click at [126, 183] on span at bounding box center [128, 184] width 4 height 4
click at [184, 162] on video at bounding box center [154, 107] width 298 height 168
click at [94, 208] on button "Subtitles" at bounding box center [97, 209] width 32 height 9
click at [11, 209] on icon "button" at bounding box center [11, 209] width 4 height 4
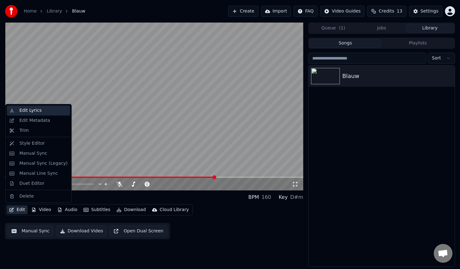
click at [48, 114] on div "Edit Lyrics" at bounding box center [38, 110] width 63 height 10
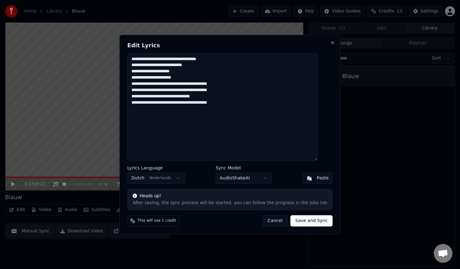
drag, startPoint x: 263, startPoint y: 113, endPoint x: 102, endPoint y: 23, distance: 185.0
click at [102, 23] on body "**********" at bounding box center [230, 134] width 460 height 269
paste textarea "**********"
type textarea "**********"
click at [300, 222] on button "Save and Sync" at bounding box center [311, 220] width 42 height 11
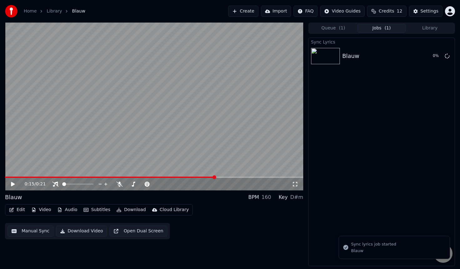
click at [13, 184] on icon at bounding box center [13, 184] width 4 height 4
click at [15, 175] on video at bounding box center [154, 107] width 298 height 168
click at [12, 178] on div "0:16 / 0:21" at bounding box center [154, 184] width 298 height 13
click at [12, 183] on icon at bounding box center [13, 184] width 4 height 4
click at [144, 124] on video at bounding box center [154, 107] width 298 height 168
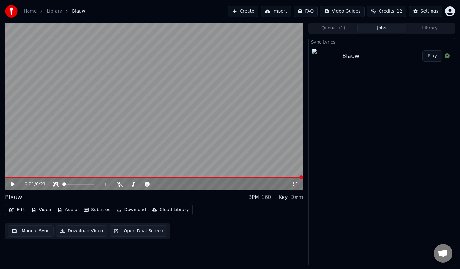
click at [433, 57] on button "Play" at bounding box center [432, 55] width 20 height 11
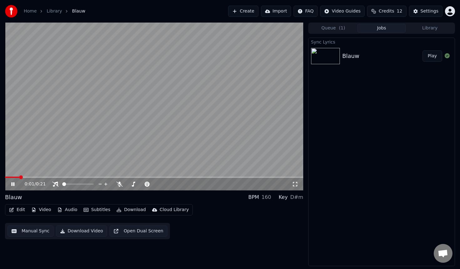
click at [294, 182] on icon at bounding box center [295, 183] width 6 height 5
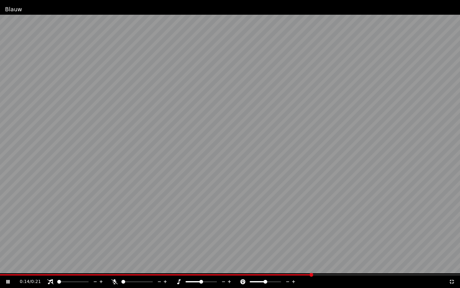
click at [228, 185] on video at bounding box center [230, 144] width 460 height 288
click at [4, 268] on span at bounding box center [158, 274] width 317 height 1
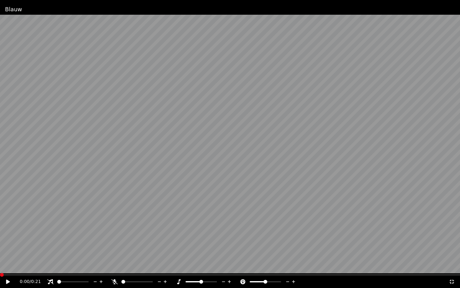
click at [137, 268] on div at bounding box center [143, 281] width 50 height 6
click at [140, 268] on span at bounding box center [136, 281] width 31 height 1
click at [136, 192] on video at bounding box center [230, 144] width 460 height 288
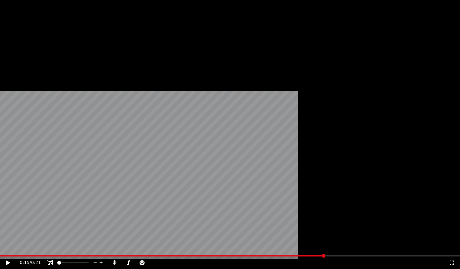
click at [18, 46] on button "Edit" at bounding box center [17, 42] width 21 height 9
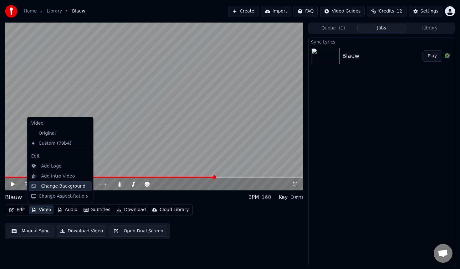
click at [68, 188] on div "Change Background" at bounding box center [63, 186] width 44 height 6
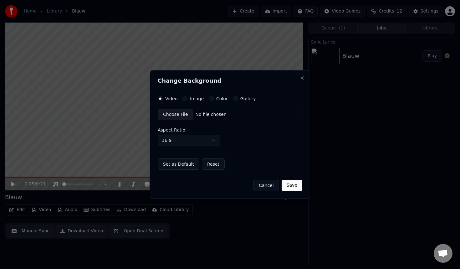
click at [192, 97] on label "Image" at bounding box center [197, 98] width 14 height 4
click at [187, 97] on button "Image" at bounding box center [184, 98] width 5 height 5
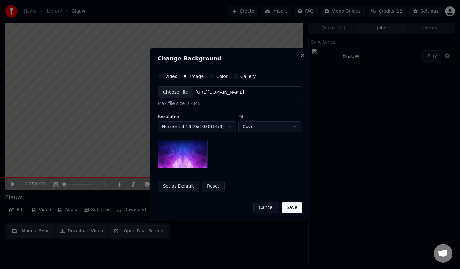
click at [220, 78] on label "Color" at bounding box center [222, 76] width 12 height 4
click at [214, 78] on button "Color" at bounding box center [211, 76] width 5 height 5
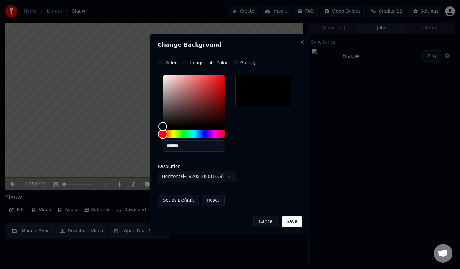
click at [162, 134] on div "Hue" at bounding box center [163, 134] width 10 height 10
click at [184, 80] on div "Color" at bounding box center [194, 100] width 63 height 51
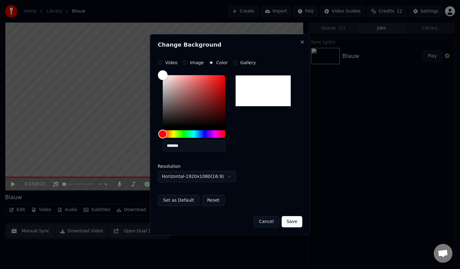
drag, startPoint x: 184, startPoint y: 80, endPoint x: 126, endPoint y: 62, distance: 60.3
click at [126, 62] on body "**********" at bounding box center [230, 134] width 460 height 269
drag, startPoint x: 164, startPoint y: 133, endPoint x: 101, endPoint y: 141, distance: 63.2
click at [101, 141] on body "**********" at bounding box center [230, 134] width 460 height 269
click at [255, 102] on div at bounding box center [263, 90] width 56 height 31
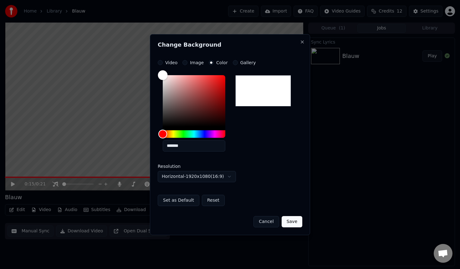
drag, startPoint x: 161, startPoint y: 74, endPoint x: 123, endPoint y: 6, distance: 78.4
click at [123, 8] on body "**********" at bounding box center [230, 134] width 460 height 269
drag, startPoint x: 163, startPoint y: 135, endPoint x: 270, endPoint y: 117, distance: 108.8
click at [270, 117] on div "*******" at bounding box center [230, 115] width 144 height 84
click at [270, 91] on div at bounding box center [263, 90] width 56 height 31
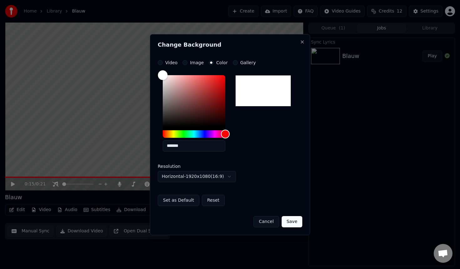
drag, startPoint x: 164, startPoint y: 74, endPoint x: 47, endPoint y: -20, distance: 150.8
click at [47, 0] on html "**********" at bounding box center [230, 134] width 460 height 269
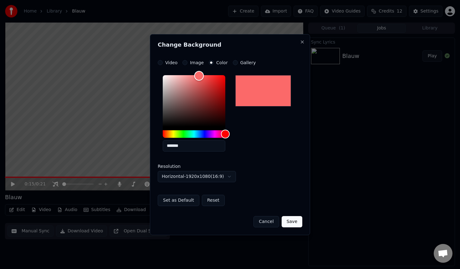
type input "*******"
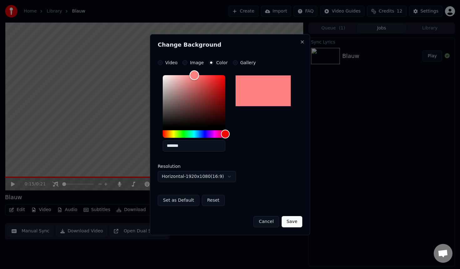
drag, startPoint x: 163, startPoint y: 76, endPoint x: 194, endPoint y: 66, distance: 32.9
click at [194, 66] on div "**********" at bounding box center [230, 133] width 144 height 146
click at [294, 217] on button "Save" at bounding box center [291, 221] width 21 height 11
click at [291, 222] on div "Cancel Save" at bounding box center [230, 219] width 144 height 16
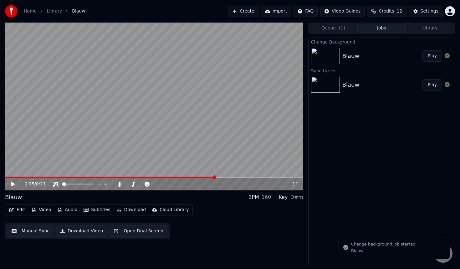
click at [427, 60] on button "Play" at bounding box center [432, 55] width 20 height 11
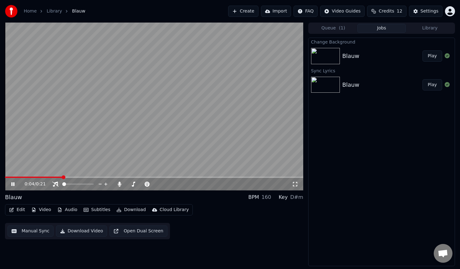
click at [158, 85] on video at bounding box center [154, 107] width 298 height 168
click at [73, 207] on button "Audio" at bounding box center [67, 209] width 25 height 9
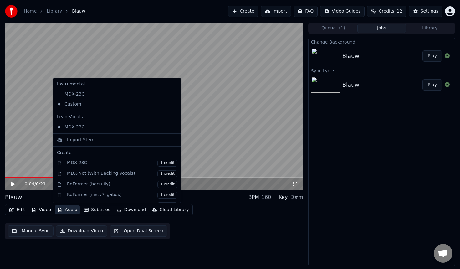
click at [73, 207] on button "Audio" at bounding box center [67, 209] width 25 height 9
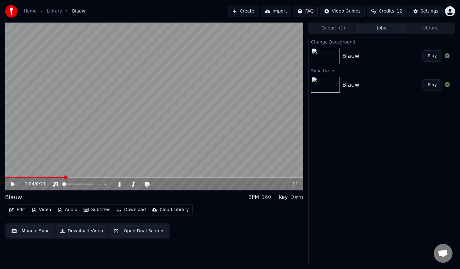
click at [88, 210] on button "Subtitles" at bounding box center [97, 209] width 32 height 9
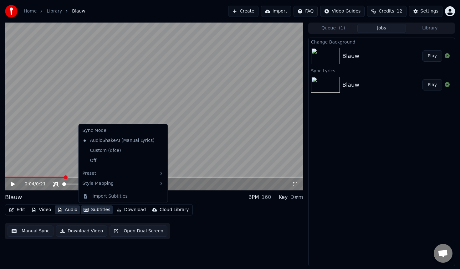
click at [65, 209] on button "Audio" at bounding box center [67, 209] width 25 height 9
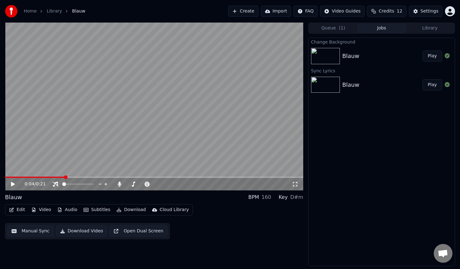
click at [47, 208] on button "Video" at bounding box center [41, 209] width 25 height 9
click at [22, 210] on button "Edit" at bounding box center [17, 209] width 21 height 9
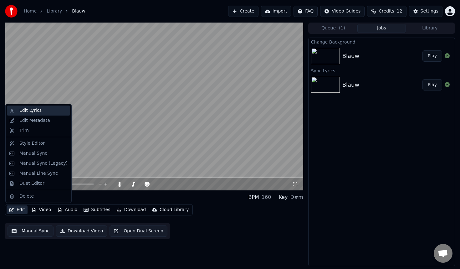
click at [39, 112] on div "Edit Lyrics" at bounding box center [30, 110] width 22 height 6
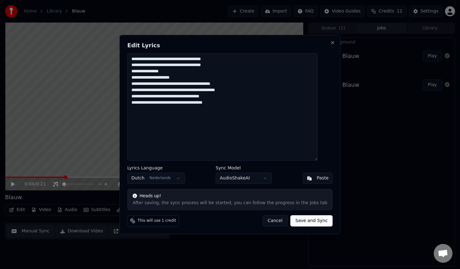
drag, startPoint x: 233, startPoint y: 220, endPoint x: 187, endPoint y: 219, distance: 46.0
click at [188, 219] on div "This will use 1 credit Cancel Save and Sync" at bounding box center [229, 220] width 205 height 11
click at [171, 219] on span "This will use 1 credit" at bounding box center [157, 220] width 38 height 5
click at [267, 219] on button "Cancel" at bounding box center [274, 220] width 25 height 11
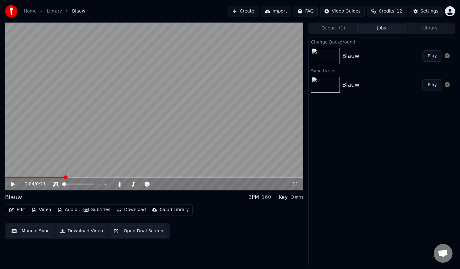
click at [295, 184] on icon at bounding box center [295, 183] width 6 height 5
click at [20, 211] on button "Edit" at bounding box center [17, 209] width 21 height 9
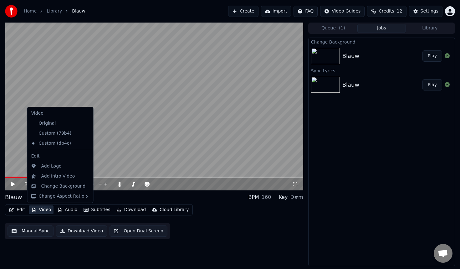
click at [43, 210] on button "Video" at bounding box center [41, 209] width 25 height 9
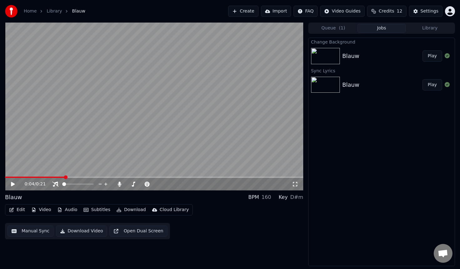
click at [43, 210] on button "Video" at bounding box center [41, 209] width 25 height 9
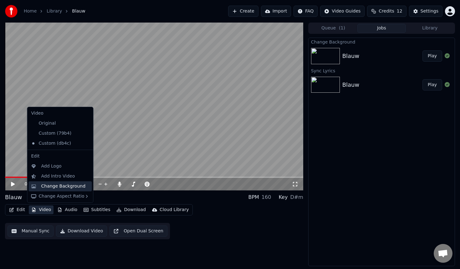
click at [66, 186] on div "Change Background" at bounding box center [63, 186] width 44 height 6
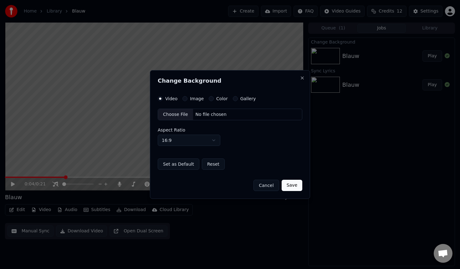
click at [194, 96] on label "Image" at bounding box center [197, 98] width 14 height 4
click at [187, 96] on button "Image" at bounding box center [184, 98] width 5 height 5
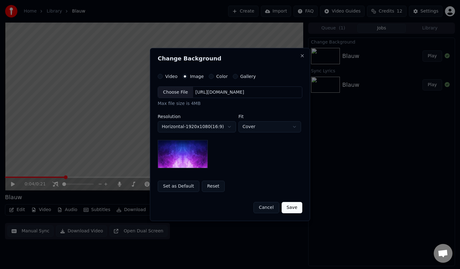
click at [221, 77] on label "Color" at bounding box center [222, 76] width 12 height 4
click at [214, 77] on button "Color" at bounding box center [211, 76] width 5 height 5
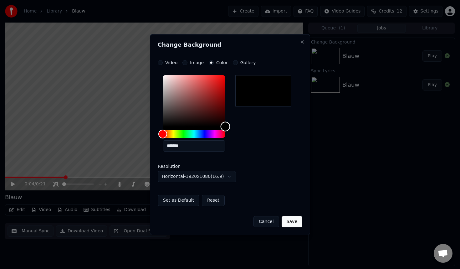
drag, startPoint x: 162, startPoint y: 127, endPoint x: 302, endPoint y: 143, distance: 141.6
click at [302, 143] on div "**********" at bounding box center [230, 134] width 160 height 201
click at [261, 63] on div "Video Image Color Gallery" at bounding box center [230, 62] width 144 height 5
click at [261, 102] on div at bounding box center [263, 90] width 56 height 31
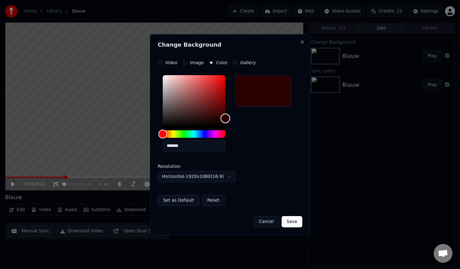
type input "*******"
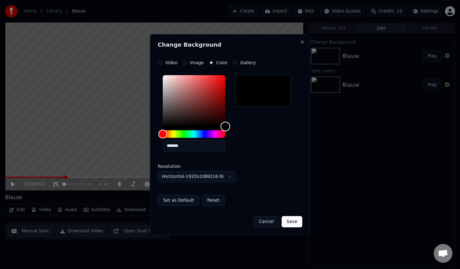
drag, startPoint x: 226, startPoint y: 126, endPoint x: 292, endPoint y: 191, distance: 92.9
click at [291, 191] on div "**********" at bounding box center [230, 133] width 144 height 146
click at [293, 222] on button "Save" at bounding box center [291, 221] width 21 height 11
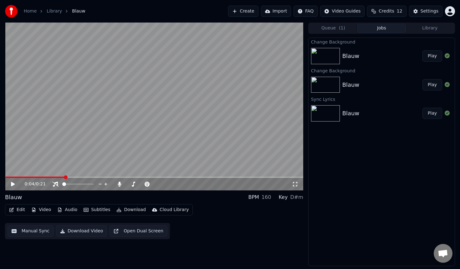
click at [22, 212] on button "Edit" at bounding box center [17, 209] width 21 height 9
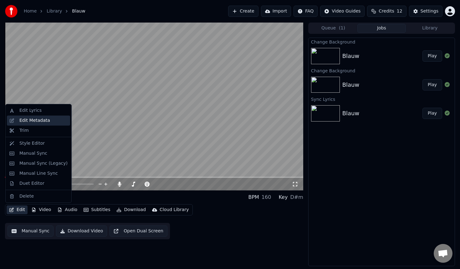
click at [55, 121] on div "Edit Metadata" at bounding box center [43, 120] width 48 height 6
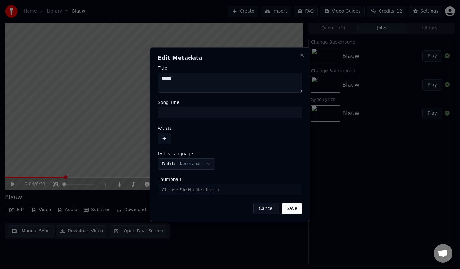
click at [195, 83] on textarea "*****" at bounding box center [230, 83] width 144 height 20
click at [189, 115] on input "Song Title" at bounding box center [230, 112] width 144 height 11
click at [197, 164] on button "Dutch Nederlands" at bounding box center [187, 163] width 58 height 11
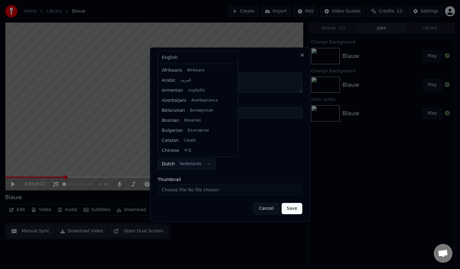
scroll to position [40, 0]
select select "**"
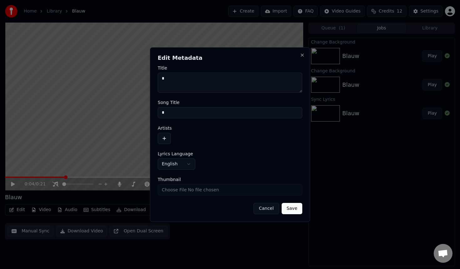
click at [292, 207] on button "Save" at bounding box center [291, 208] width 21 height 11
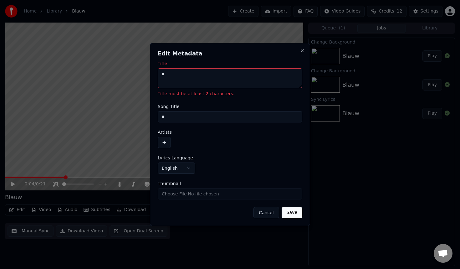
click at [215, 84] on textarea "Title" at bounding box center [230, 78] width 144 height 20
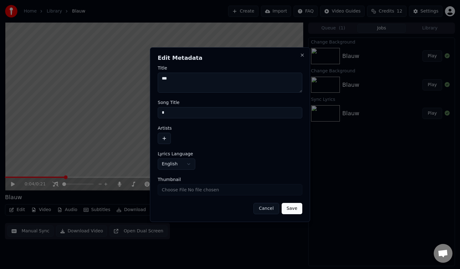
type textarea "**"
click at [293, 207] on button "Save" at bounding box center [291, 208] width 21 height 11
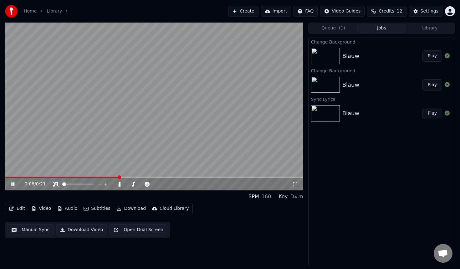
click at [433, 57] on button "Play" at bounding box center [432, 55] width 20 height 11
click at [293, 184] on icon at bounding box center [295, 183] width 6 height 5
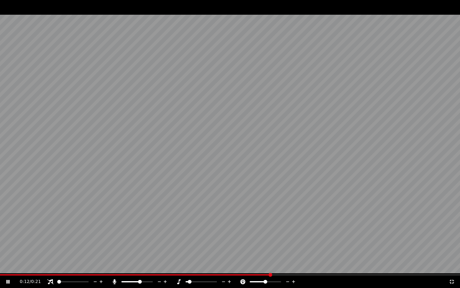
click at [191, 268] on span at bounding box center [190, 282] width 4 height 4
click at [121, 268] on span at bounding box center [123, 282] width 4 height 4
drag, startPoint x: 125, startPoint y: 280, endPoint x: 186, endPoint y: 280, distance: 60.7
click at [186, 268] on div "0:19 / 0:21" at bounding box center [234, 281] width 429 height 6
click at [153, 268] on span at bounding box center [136, 281] width 31 height 1
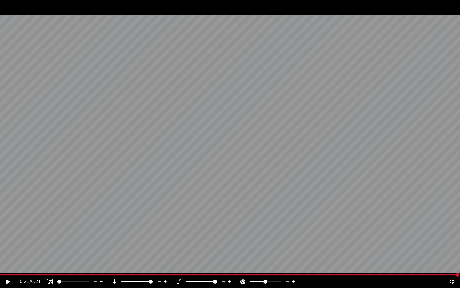
click at [123, 268] on div at bounding box center [143, 281] width 50 height 6
click at [125, 268] on span at bounding box center [123, 281] width 4 height 1
click at [200, 268] on span at bounding box center [201, 282] width 4 height 4
click at [7, 268] on div "0:21 / 0:21" at bounding box center [230, 281] width 455 height 6
click at [7, 268] on icon at bounding box center [8, 281] width 4 height 4
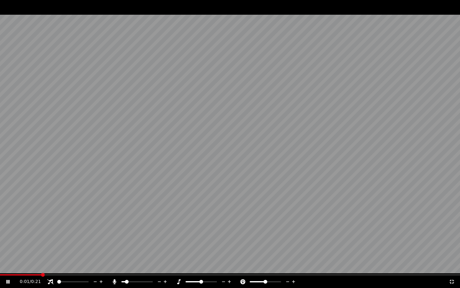
drag, startPoint x: 126, startPoint y: 279, endPoint x: 79, endPoint y: 272, distance: 46.9
click at [82, 268] on div "0:01 / 0:21" at bounding box center [230, 144] width 460 height 288
click at [360, 212] on video at bounding box center [230, 144] width 460 height 288
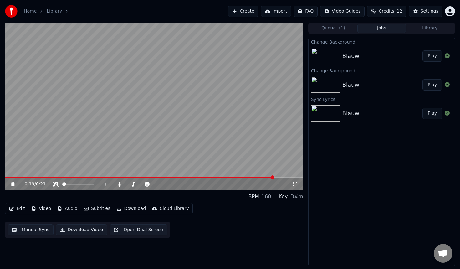
click at [228, 76] on video at bounding box center [154, 107] width 298 height 168
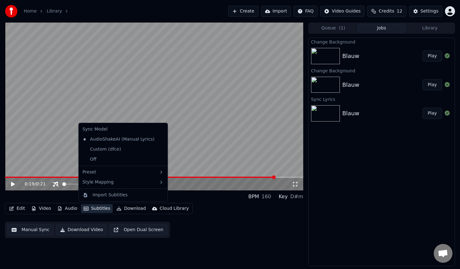
click at [124, 151] on body "Home Library Create Import FAQ Video Guides Credits 12 Settings 0:19 / 0:21 BPM…" at bounding box center [230, 134] width 460 height 269
drag, startPoint x: 124, startPoint y: 151, endPoint x: 113, endPoint y: 149, distance: 11.3
click at [124, 151] on div "Custom (dfce)" at bounding box center [123, 149] width 86 height 10
click at [111, 150] on div "Custom (dfce)" at bounding box center [101, 149] width 43 height 10
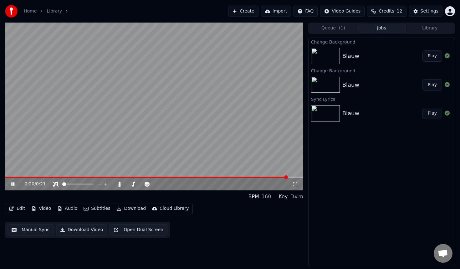
click at [116, 128] on video at bounding box center [154, 107] width 298 height 168
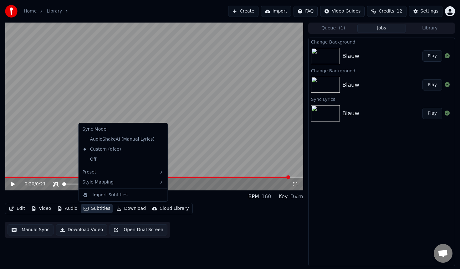
click at [103, 209] on button "Subtitles" at bounding box center [97, 208] width 32 height 9
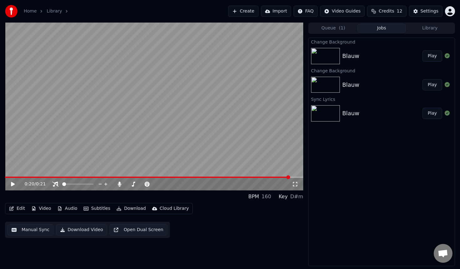
click at [206, 99] on video at bounding box center [154, 107] width 298 height 168
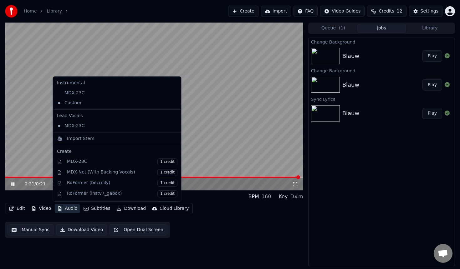
click at [66, 209] on button "Audio" at bounding box center [67, 208] width 25 height 9
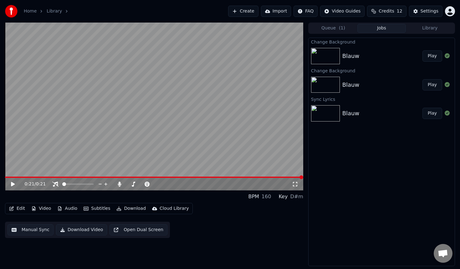
click at [230, 88] on video at bounding box center [154, 107] width 298 height 168
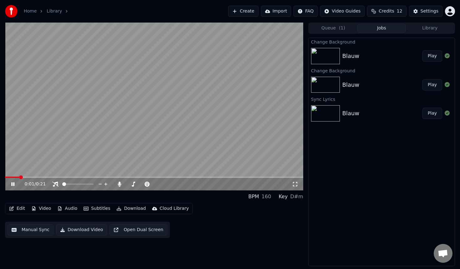
click at [11, 209] on icon "button" at bounding box center [11, 208] width 5 height 4
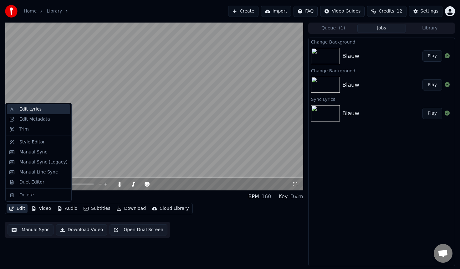
click at [50, 107] on div "Edit Lyrics" at bounding box center [43, 109] width 48 height 6
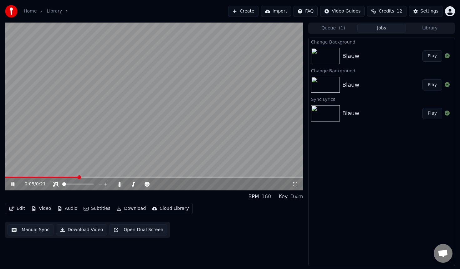
click at [22, 210] on button "Edit" at bounding box center [17, 208] width 21 height 9
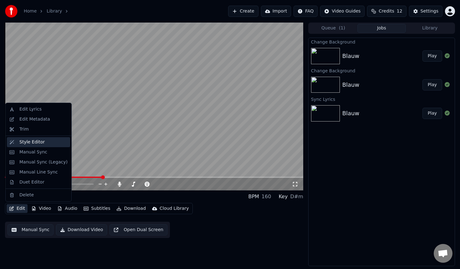
click at [41, 139] on div "Style Editor" at bounding box center [38, 142] width 63 height 10
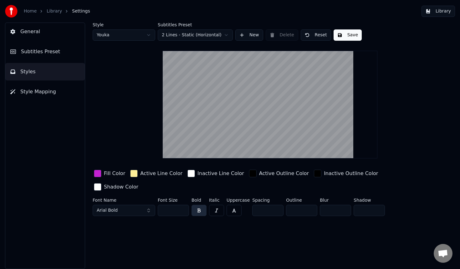
click at [132, 174] on div "button" at bounding box center [134, 173] width 8 height 8
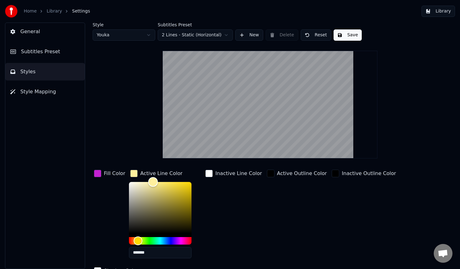
type input "*******"
drag, startPoint x: 151, startPoint y: 181, endPoint x: 102, endPoint y: 173, distance: 50.4
click at [102, 173] on div "Fill Color Active Line Color ******* Inactive Line Color Active Outline Color I…" at bounding box center [254, 222] width 322 height 108
click at [180, 34] on html "Home Library Settings Library General Subtitles Preset Styles Style Mapping Sty…" at bounding box center [230, 134] width 460 height 269
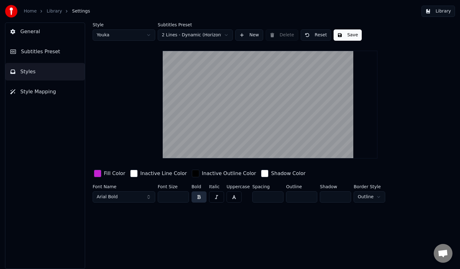
click at [203, 33] on html "Home Library Settings Library General Subtitles Preset Styles Style Mapping Sty…" at bounding box center [230, 134] width 460 height 269
click at [196, 196] on button "button" at bounding box center [198, 196] width 15 height 11
click at [203, 200] on button "button" at bounding box center [198, 196] width 15 height 11
click at [212, 198] on button "button" at bounding box center [216, 196] width 15 height 11
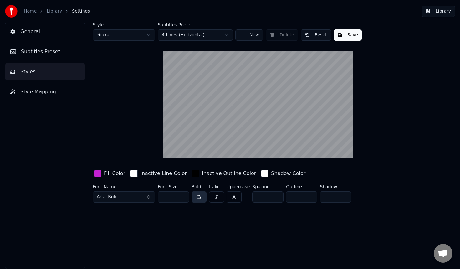
click at [213, 196] on button "button" at bounding box center [216, 196] width 15 height 11
click at [234, 192] on button "button" at bounding box center [233, 196] width 15 height 11
click at [237, 200] on button "button" at bounding box center [233, 196] width 15 height 11
click at [198, 201] on button "button" at bounding box center [198, 196] width 15 height 11
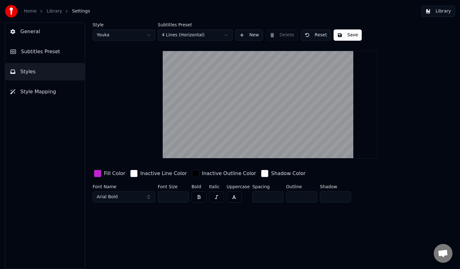
click at [176, 196] on input "**" at bounding box center [173, 196] width 31 height 11
click at [181, 197] on input "**" at bounding box center [173, 196] width 31 height 11
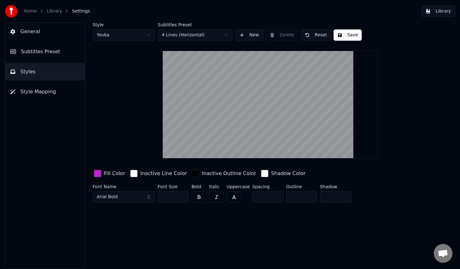
click at [181, 197] on input "**" at bounding box center [173, 196] width 31 height 11
click at [185, 194] on input "**" at bounding box center [173, 196] width 31 height 11
click at [182, 195] on input "**" at bounding box center [173, 196] width 31 height 11
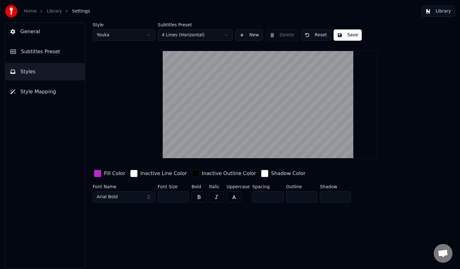
click at [182, 195] on input "**" at bounding box center [173, 196] width 31 height 11
type input "**"
click at [182, 195] on input "**" at bounding box center [173, 196] width 31 height 11
click at [111, 196] on span "Arial Bold" at bounding box center [107, 197] width 21 height 6
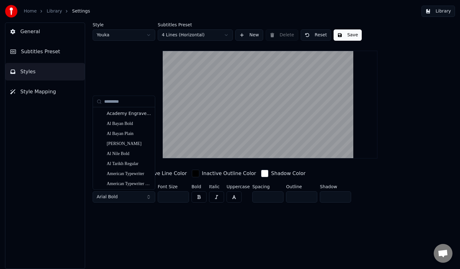
click at [119, 221] on div "Style Youka Subtitles Preset 4 Lines (Horizontal) New Delete Reset Save Fill Co…" at bounding box center [270, 146] width 380 height 246
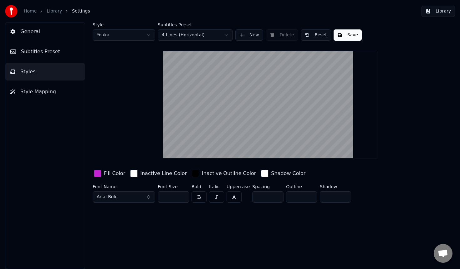
click at [110, 173] on div "Fill Color" at bounding box center [114, 173] width 21 height 8
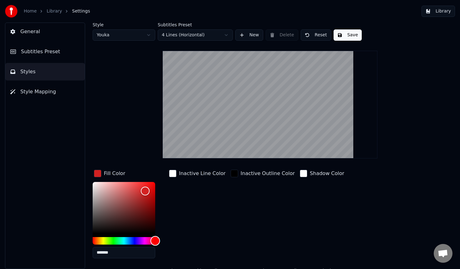
drag, startPoint x: 142, startPoint y: 239, endPoint x: 172, endPoint y: 234, distance: 30.9
click at [172, 234] on div "Fill Color ******* Inactive Line Color Inactive Outline Color Shadow Color" at bounding box center [254, 215] width 322 height 95
drag, startPoint x: 144, startPoint y: 188, endPoint x: 183, endPoint y: 168, distance: 43.9
click at [183, 168] on div "Fill Color ******* Inactive Line Color Inactive Outline Color Shadow Color" at bounding box center [254, 215] width 322 height 95
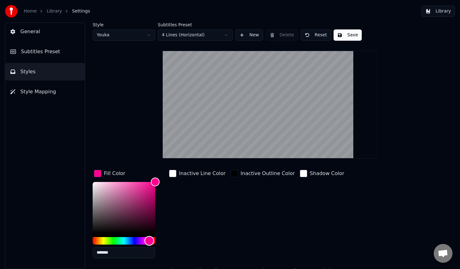
type input "*******"
drag, startPoint x: 154, startPoint y: 238, endPoint x: 149, endPoint y: 240, distance: 5.3
click at [149, 240] on div "Hue" at bounding box center [150, 240] width 10 height 10
drag, startPoint x: 266, startPoint y: 82, endPoint x: 266, endPoint y: 111, distance: 29.7
click at [266, 112] on video at bounding box center [270, 105] width 214 height 108
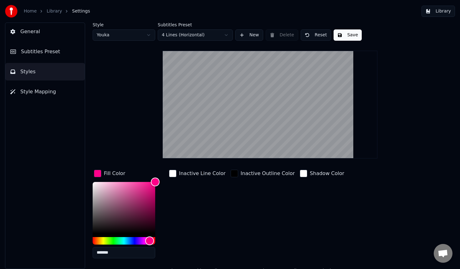
click at [247, 218] on div "Inactive Outline Color" at bounding box center [262, 215] width 67 height 95
click at [202, 36] on html "Home Library Settings Library General Subtitles Preset Styles Style Mapping Sty…" at bounding box center [230, 134] width 460 height 269
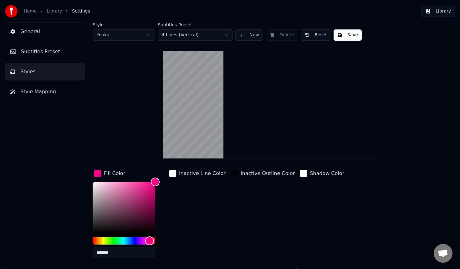
click at [192, 36] on html "Home Library Settings Library General Subtitles Preset Styles Style Mapping Sty…" at bounding box center [230, 134] width 460 height 269
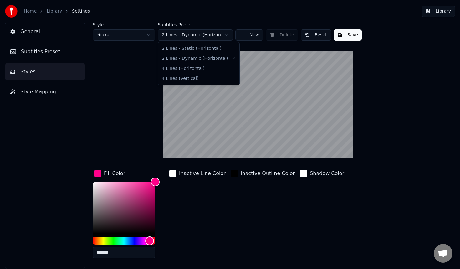
click at [198, 37] on html "Home Library Settings Library General Subtitles Preset Styles Style Mapping Sty…" at bounding box center [230, 134] width 460 height 269
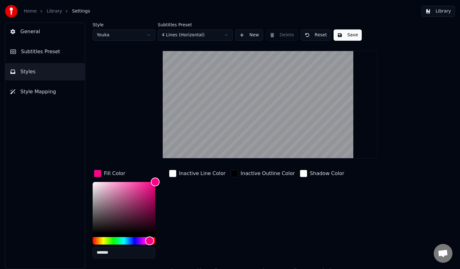
click at [346, 36] on button "Save" at bounding box center [347, 34] width 28 height 11
click at [351, 34] on button "Save" at bounding box center [347, 34] width 28 height 11
click at [53, 11] on link "Library" at bounding box center [54, 11] width 15 height 6
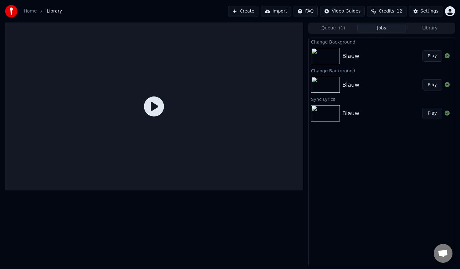
click at [149, 109] on icon at bounding box center [154, 106] width 20 height 20
click at [327, 57] on img at bounding box center [325, 56] width 29 height 16
click at [326, 25] on button "Queue ( 1 )" at bounding box center [333, 28] width 48 height 9
click at [372, 31] on button "Jobs" at bounding box center [381, 28] width 48 height 9
click at [343, 29] on span "( 1 )" at bounding box center [342, 28] width 6 height 6
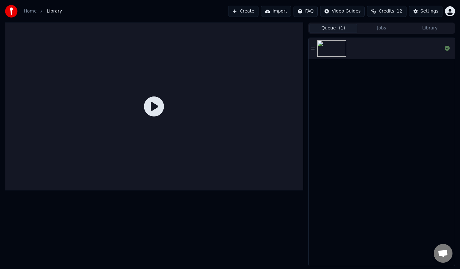
click at [367, 30] on button "Jobs" at bounding box center [381, 28] width 48 height 9
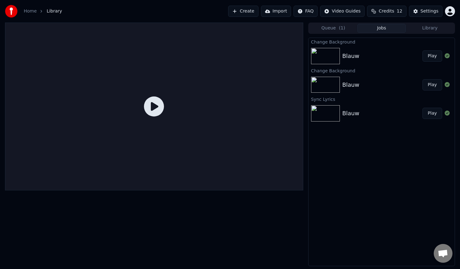
click at [123, 75] on div at bounding box center [154, 107] width 298 height 168
click at [326, 59] on img at bounding box center [325, 56] width 29 height 16
click at [335, 90] on img at bounding box center [325, 85] width 29 height 16
click at [393, 64] on div "Blauw Play" at bounding box center [381, 55] width 146 height 21
click at [334, 27] on button "Queue ( 1 )" at bounding box center [333, 28] width 48 height 9
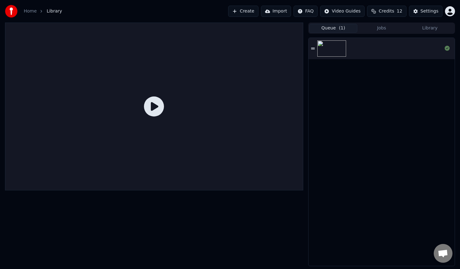
click at [378, 32] on button "Jobs" at bounding box center [381, 28] width 48 height 9
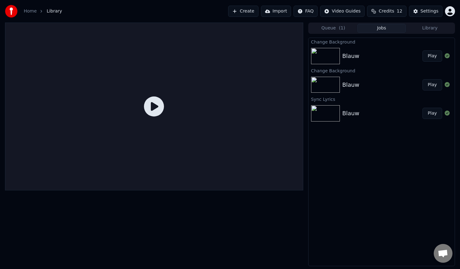
click at [342, 74] on div "Blauw Play" at bounding box center [381, 84] width 146 height 21
click at [356, 56] on div "Blauw" at bounding box center [350, 56] width 17 height 9
click at [427, 63] on div "Blauw Play" at bounding box center [381, 55] width 146 height 21
click at [433, 54] on button "Play" at bounding box center [432, 55] width 20 height 11
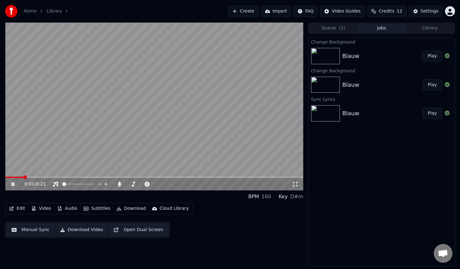
click at [295, 183] on icon at bounding box center [295, 183] width 6 height 5
click at [371, 54] on div "Blauw" at bounding box center [382, 56] width 80 height 9
click at [437, 56] on button "Play" at bounding box center [432, 55] width 20 height 11
click at [94, 208] on button "Subtitles" at bounding box center [97, 208] width 32 height 9
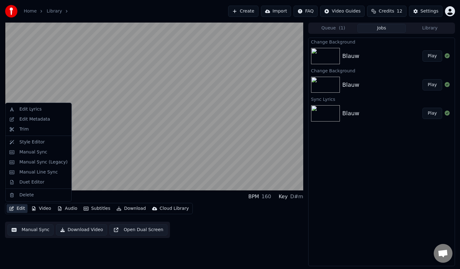
click at [17, 210] on button "Edit" at bounding box center [17, 208] width 21 height 9
click at [32, 111] on div "Edit Lyrics" at bounding box center [30, 109] width 22 height 6
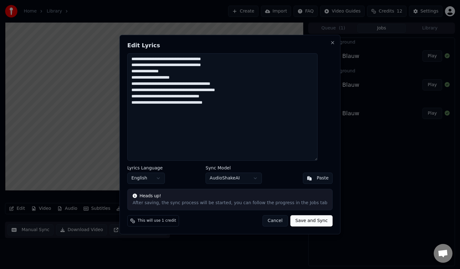
click at [232, 119] on textarea "**********" at bounding box center [222, 107] width 190 height 108
click at [308, 219] on button "Save and Sync" at bounding box center [311, 220] width 42 height 11
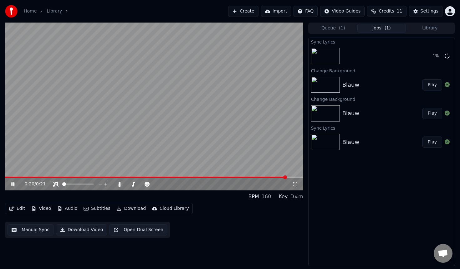
click at [187, 111] on video at bounding box center [154, 107] width 298 height 168
click at [425, 84] on button "Play" at bounding box center [432, 84] width 20 height 11
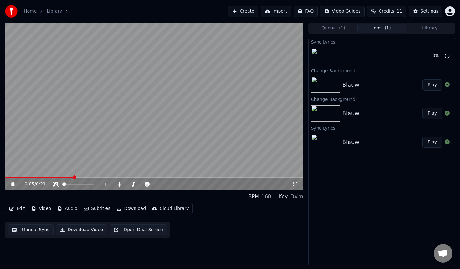
click at [73, 176] on span at bounding box center [154, 176] width 298 height 1
click at [189, 141] on video at bounding box center [154, 107] width 298 height 168
click at [12, 209] on icon "button" at bounding box center [11, 208] width 5 height 4
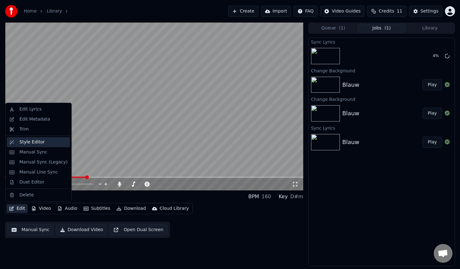
click at [41, 145] on div "Style Editor" at bounding box center [38, 142] width 63 height 10
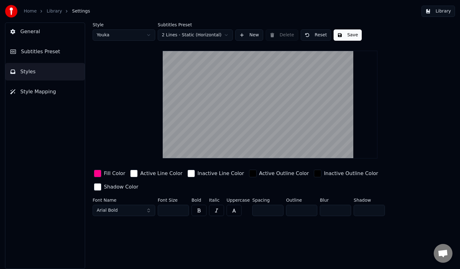
click at [196, 37] on html "Home Library Settings Library General Subtitles Preset Styles Style Mapping Sty…" at bounding box center [230, 134] width 460 height 269
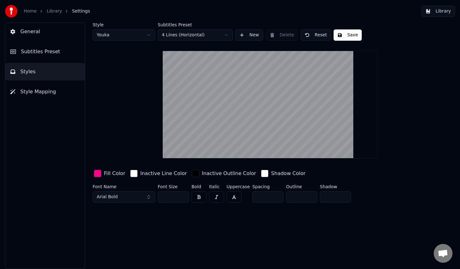
click at [348, 33] on button "Save" at bounding box center [347, 34] width 28 height 11
click at [346, 36] on button "Save" at bounding box center [347, 34] width 28 height 11
click at [52, 10] on link "Library" at bounding box center [54, 11] width 15 height 6
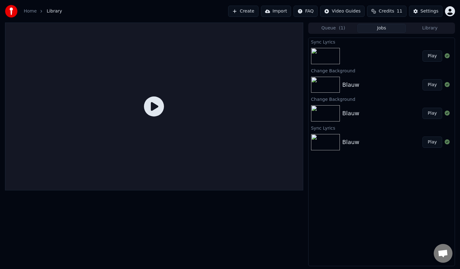
click at [325, 58] on img at bounding box center [325, 56] width 29 height 16
click at [433, 57] on button "Play" at bounding box center [432, 55] width 20 height 11
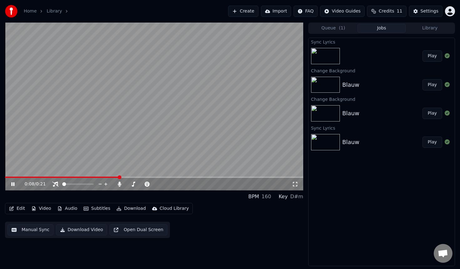
click at [293, 186] on icon at bounding box center [295, 184] width 4 height 4
click at [331, 28] on button "Queue ( 1 )" at bounding box center [333, 28] width 48 height 9
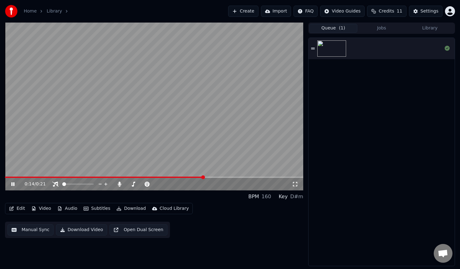
click at [380, 27] on button "Jobs" at bounding box center [381, 28] width 48 height 9
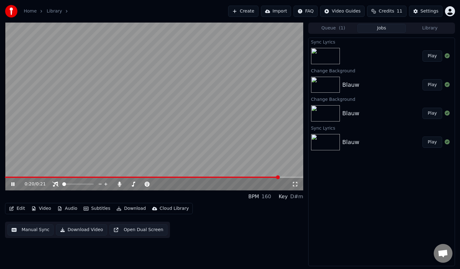
click at [7, 175] on video at bounding box center [154, 107] width 298 height 168
drag, startPoint x: 9, startPoint y: 178, endPoint x: 0, endPoint y: 177, distance: 9.4
click at [0, 177] on div "0:20 / 0:21 BPM 160 Key D#m Edit Video Audio Subtitles Download Cloud Library M…" at bounding box center [230, 144] width 460 height 243
click at [10, 184] on div "0:20 / 0:21" at bounding box center [154, 184] width 293 height 6
click at [10, 184] on icon at bounding box center [17, 183] width 15 height 5
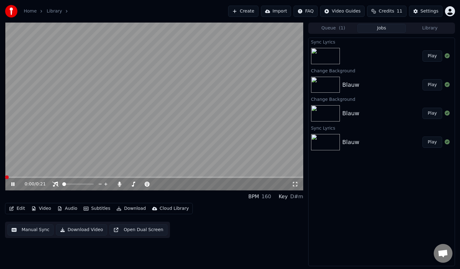
click at [5, 176] on span at bounding box center [5, 176] width 0 height 1
click at [5, 177] on span at bounding box center [5, 176] width 0 height 1
click at [95, 104] on video at bounding box center [154, 107] width 298 height 168
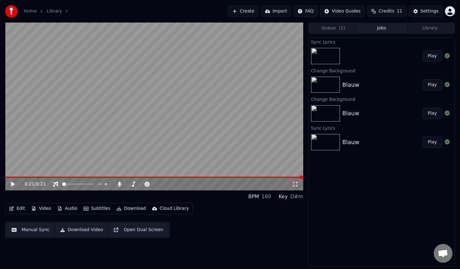
click at [11, 185] on icon at bounding box center [13, 184] width 4 height 4
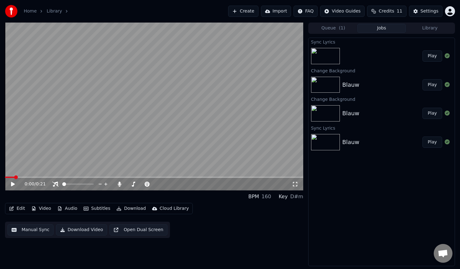
click at [86, 126] on video at bounding box center [154, 107] width 298 height 168
click at [296, 184] on icon at bounding box center [295, 183] width 6 height 5
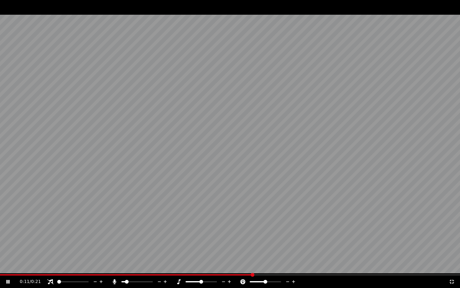
drag, startPoint x: 265, startPoint y: 279, endPoint x: 228, endPoint y: 276, distance: 37.1
click at [228, 268] on div "0:11 / 0:21" at bounding box center [230, 281] width 460 height 13
drag, startPoint x: 203, startPoint y: 280, endPoint x: 173, endPoint y: 279, distance: 30.3
click at [173, 268] on div "0:14 / 0:21" at bounding box center [234, 281] width 429 height 6
click at [175, 268] on div "0:15 / 0:21" at bounding box center [234, 281] width 429 height 6
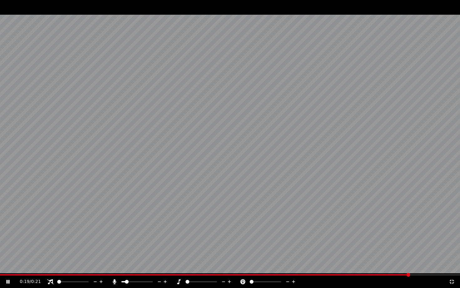
click at [250, 268] on span at bounding box center [252, 282] width 4 height 4
click at [2, 268] on span at bounding box center [226, 274] width 452 height 1
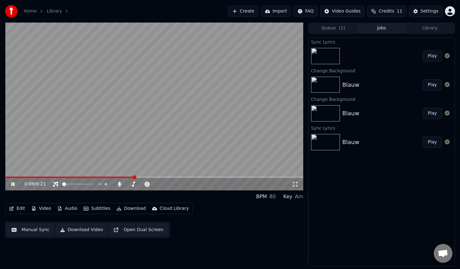
click at [248, 10] on button "Create" at bounding box center [243, 11] width 30 height 11
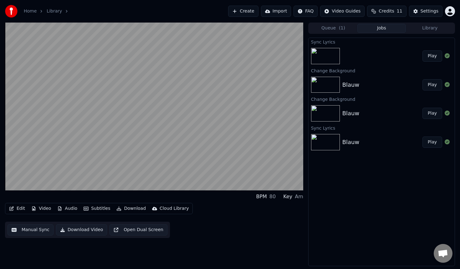
click at [328, 51] on img at bounding box center [325, 56] width 29 height 16
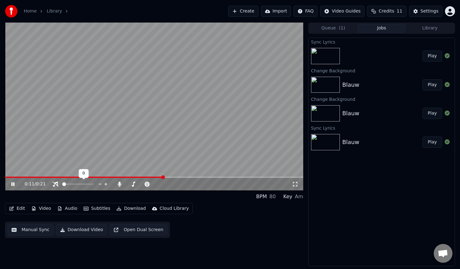
click at [101, 137] on video at bounding box center [154, 107] width 298 height 168
click at [251, 11] on button "Create" at bounding box center [243, 11] width 30 height 11
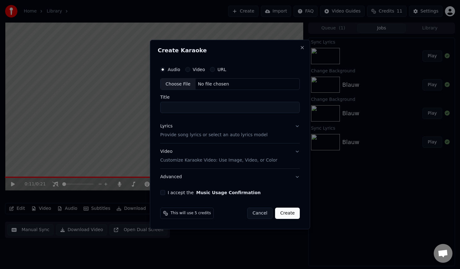
click at [191, 70] on div "Video" at bounding box center [195, 69] width 20 height 5
click at [168, 70] on label "Audio" at bounding box center [174, 69] width 13 height 4
click at [165, 70] on button "Audio" at bounding box center [162, 69] width 5 height 5
click at [188, 69] on button "Video" at bounding box center [187, 69] width 5 height 5
click at [165, 69] on button "Audio" at bounding box center [162, 69] width 5 height 5
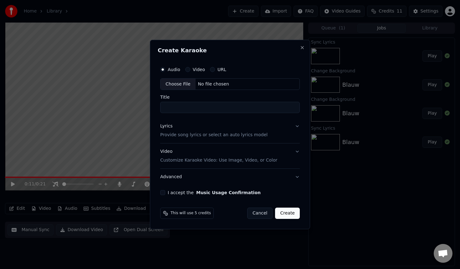
click at [200, 130] on div "Lyrics Provide song lyrics or select an auto lyrics model" at bounding box center [213, 130] width 107 height 15
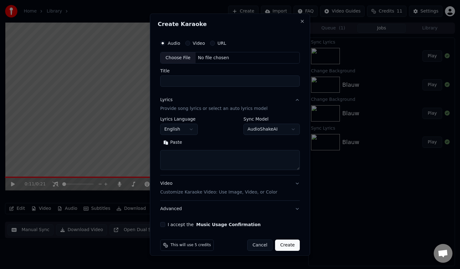
click at [187, 159] on textarea at bounding box center [229, 160] width 139 height 20
paste textarea "**********"
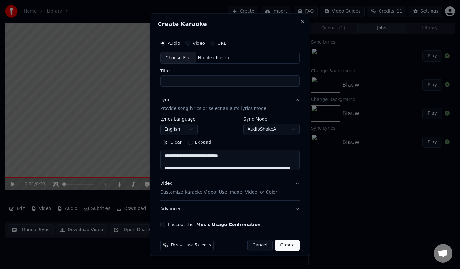
scroll to position [58, 0]
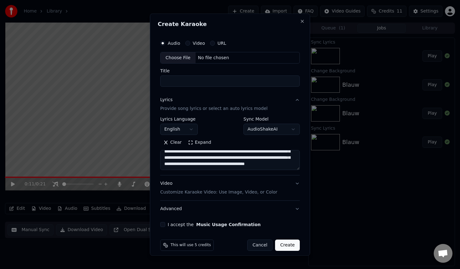
click at [219, 156] on textarea "**********" at bounding box center [229, 160] width 139 height 20
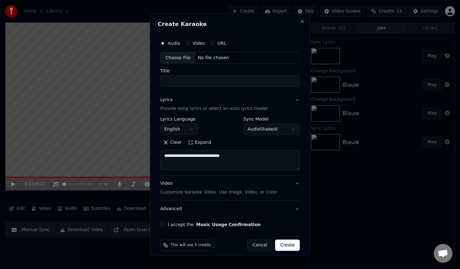
scroll to position [0, 0]
type textarea "**********"
click at [216, 155] on textarea "**********" at bounding box center [229, 160] width 139 height 20
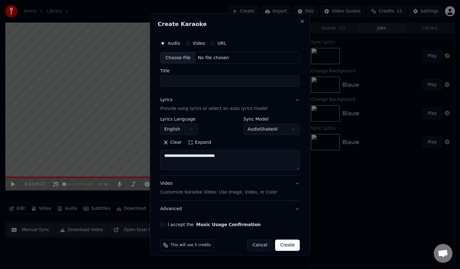
click at [216, 155] on textarea "**********" at bounding box center [229, 160] width 139 height 20
paste textarea "**********"
type textarea "**********"
click at [289, 249] on button "Create" at bounding box center [287, 245] width 25 height 11
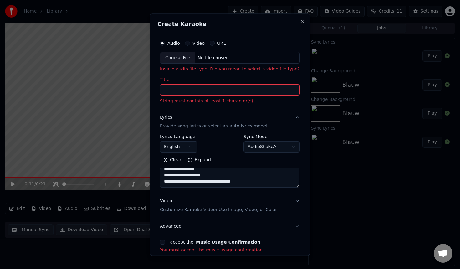
select select
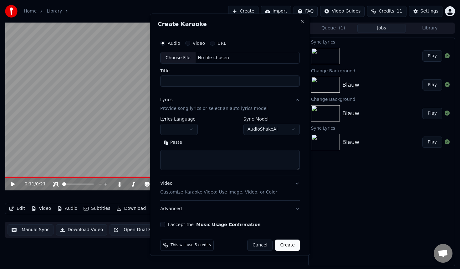
scroll to position [0, 0]
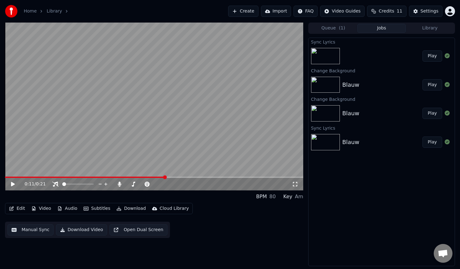
click at [322, 52] on img at bounding box center [325, 56] width 29 height 16
click at [316, 80] on img at bounding box center [325, 85] width 29 height 16
click at [331, 62] on img at bounding box center [325, 56] width 29 height 16
click at [14, 215] on div "Edit Video Audio Subtitles Download Cloud Library Manual Sync Download Video Op…" at bounding box center [154, 220] width 298 height 35
click at [19, 209] on button "Edit" at bounding box center [17, 208] width 21 height 9
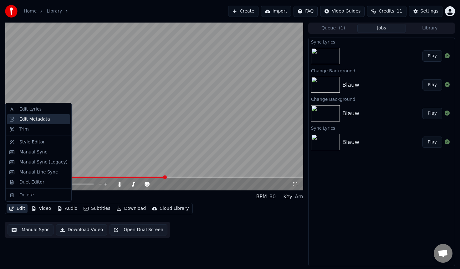
click at [34, 120] on div "Edit Metadata" at bounding box center [34, 119] width 31 height 6
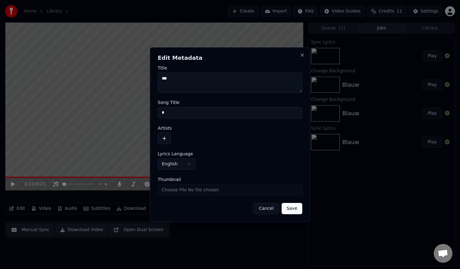
click at [258, 159] on div "**********" at bounding box center [230, 163] width 144 height 11
click at [291, 208] on button "Save" at bounding box center [291, 208] width 21 height 11
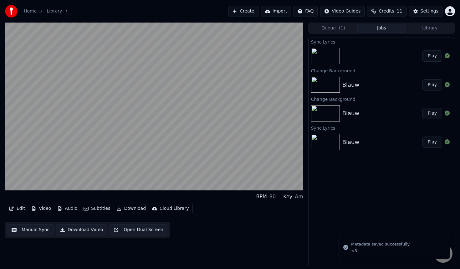
click at [15, 205] on button "Edit" at bounding box center [17, 208] width 21 height 9
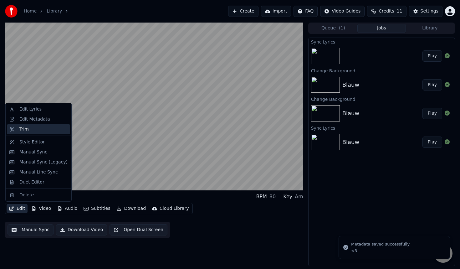
click at [40, 129] on div "Trim" at bounding box center [43, 129] width 48 height 6
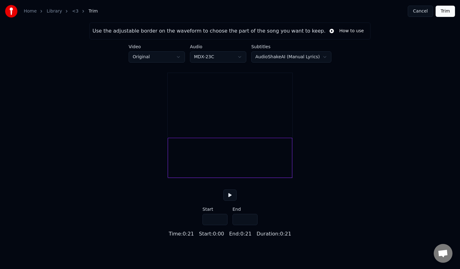
click at [74, 12] on link "<3" at bounding box center [75, 11] width 7 height 6
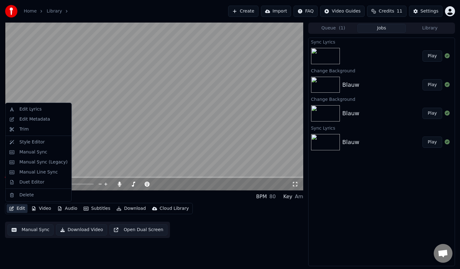
click at [20, 207] on button "Edit" at bounding box center [17, 208] width 21 height 9
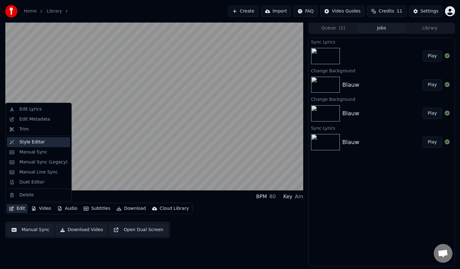
click at [53, 145] on div "Style Editor" at bounding box center [43, 142] width 48 height 6
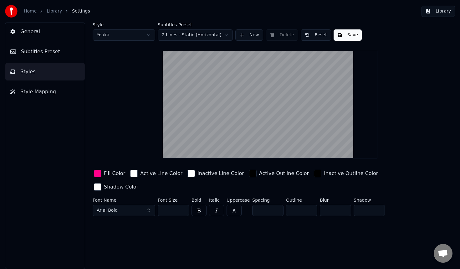
click at [184, 34] on html "Home Library Settings Library General Subtitles Preset Styles Style Mapping Sty…" at bounding box center [230, 134] width 460 height 269
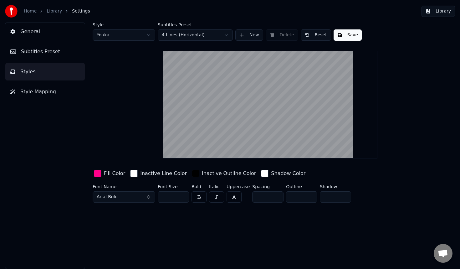
click at [214, 174] on div "Inactive Outline Color" at bounding box center [229, 173] width 54 height 8
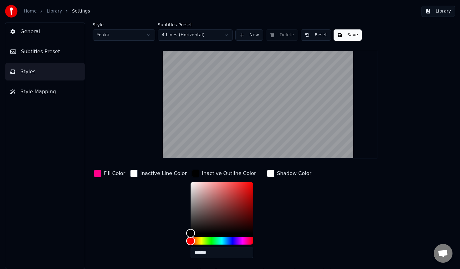
click at [344, 34] on button "Save" at bounding box center [347, 34] width 28 height 11
click at [245, 38] on button "New" at bounding box center [249, 34] width 28 height 11
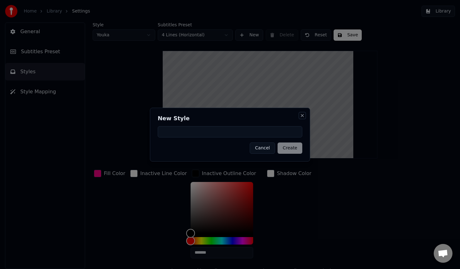
click at [302, 115] on button "Close" at bounding box center [302, 115] width 5 height 5
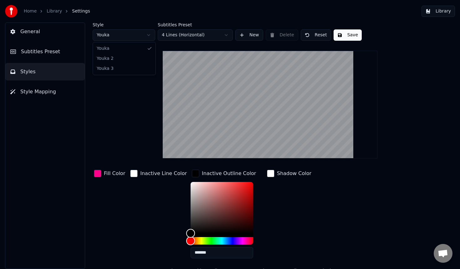
click at [141, 34] on html "Home Library Settings Library General Subtitles Preset Styles Style Mapping Sty…" at bounding box center [230, 134] width 460 height 269
click at [136, 34] on html "Home Library Settings Library General Subtitles Preset Styles Style Mapping Sty…" at bounding box center [230, 134] width 460 height 269
click at [130, 40] on body "Home Library Settings Library General Subtitles Preset Styles Style Mapping Sty…" at bounding box center [230, 134] width 460 height 269
click at [132, 36] on html "Home Library Settings Library General Subtitles Preset Styles Style Mapping Sty…" at bounding box center [230, 134] width 460 height 269
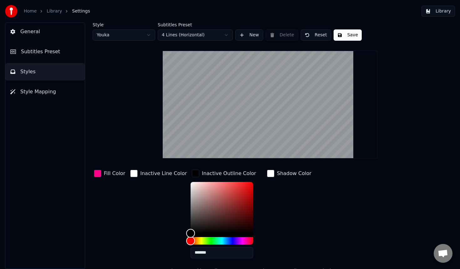
click at [352, 32] on button "Save" at bounding box center [347, 34] width 28 height 11
click at [43, 50] on span "Subtitles Preset" at bounding box center [40, 52] width 39 height 8
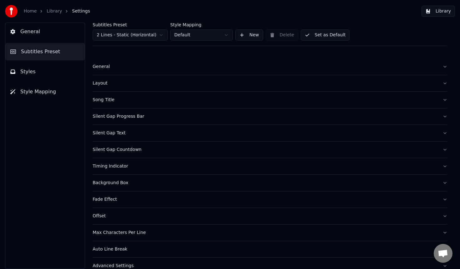
click at [50, 72] on button "Styles" at bounding box center [44, 72] width 79 height 18
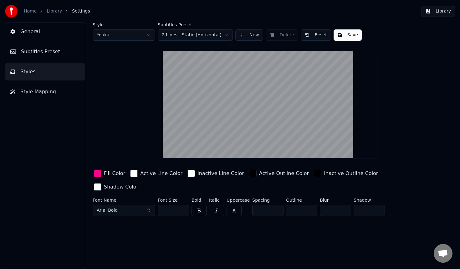
click at [338, 30] on button "Save" at bounding box center [347, 34] width 28 height 11
click at [339, 36] on button "Done" at bounding box center [347, 34] width 29 height 11
click at [112, 33] on html "Home Library Settings Library General Subtitles Preset Styles Style Mapping Sty…" at bounding box center [230, 134] width 460 height 269
click at [47, 30] on button "General" at bounding box center [44, 32] width 79 height 18
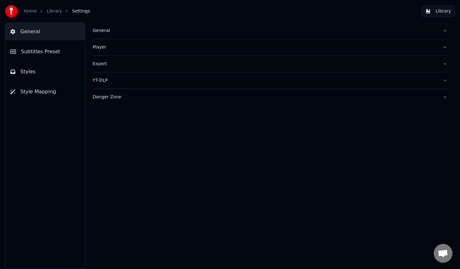
click at [52, 9] on link "Library" at bounding box center [54, 11] width 15 height 6
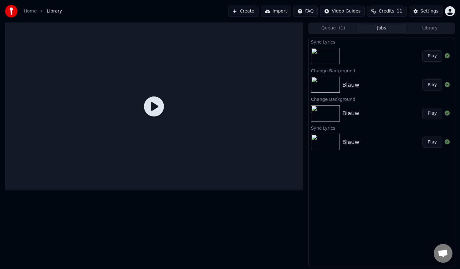
click at [316, 56] on img at bounding box center [325, 56] width 29 height 16
click at [435, 57] on button "Play" at bounding box center [432, 55] width 20 height 11
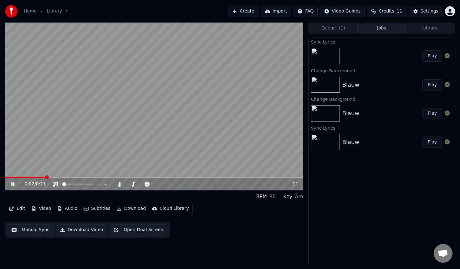
click at [194, 132] on video at bounding box center [154, 107] width 298 height 168
click at [12, 210] on icon "button" at bounding box center [11, 208] width 5 height 4
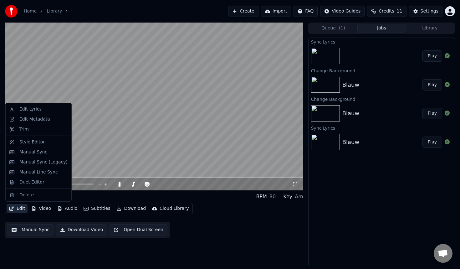
drag, startPoint x: 29, startPoint y: 111, endPoint x: 49, endPoint y: 144, distance: 39.1
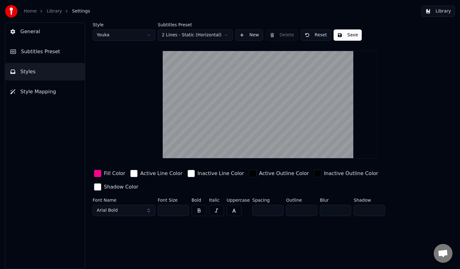
click at [41, 91] on span "Style Mapping" at bounding box center [38, 92] width 36 height 8
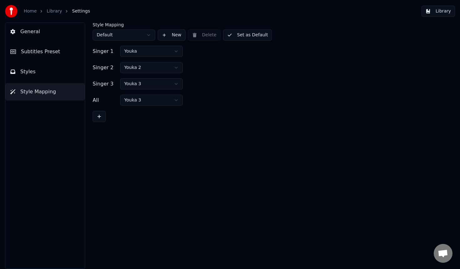
click at [36, 80] on button "Styles" at bounding box center [44, 72] width 79 height 18
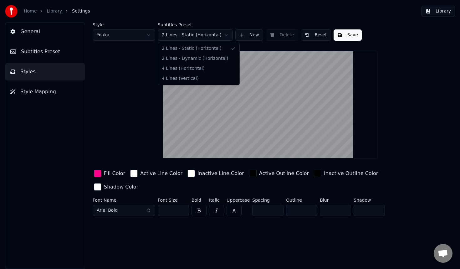
click at [210, 33] on html "Home Library Settings Library General Subtitles Preset Styles Style Mapping Sty…" at bounding box center [230, 134] width 460 height 269
drag, startPoint x: 169, startPoint y: 61, endPoint x: 167, endPoint y: 68, distance: 7.7
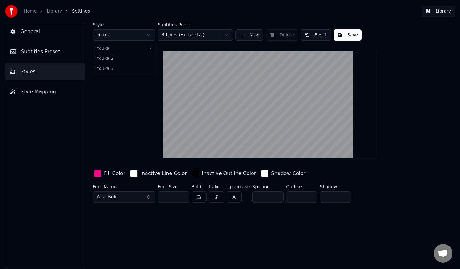
click at [131, 35] on html "Home Library Settings Library General Subtitles Preset Styles Style Mapping Sty…" at bounding box center [230, 134] width 460 height 269
click at [180, 36] on html "Home Library Settings Library General Subtitles Preset Styles Style Mapping Sty…" at bounding box center [230, 134] width 460 height 269
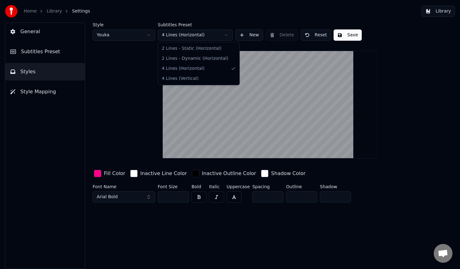
click at [180, 36] on html "Home Library Settings Library General Subtitles Preset Styles Style Mapping Sty…" at bounding box center [230, 134] width 460 height 269
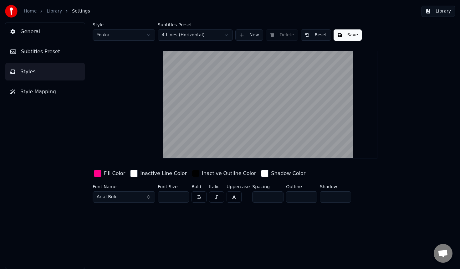
click at [315, 35] on button "Reset" at bounding box center [316, 34] width 30 height 11
click at [318, 34] on button "Reset" at bounding box center [316, 34] width 30 height 11
click at [318, 34] on button "Done" at bounding box center [316, 34] width 30 height 11
click at [117, 37] on html "Home Library Settings Library General Subtitles Preset Styles Style Mapping Sty…" at bounding box center [230, 134] width 460 height 269
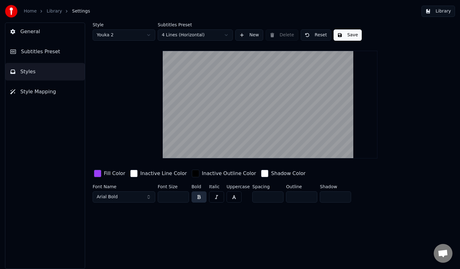
click at [137, 36] on html "Home Library Settings Library General Subtitles Preset Styles Style Mapping Sty…" at bounding box center [230, 134] width 460 height 269
click at [345, 38] on button "Save" at bounding box center [347, 34] width 28 height 11
click at [51, 53] on span "Subtitles Preset" at bounding box center [40, 52] width 39 height 8
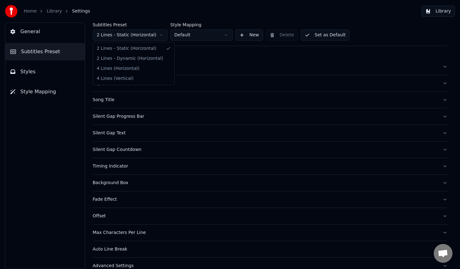
click at [138, 33] on html "Home Library Settings Library General Subtitles Preset Styles Style Mapping Sub…" at bounding box center [230, 134] width 460 height 269
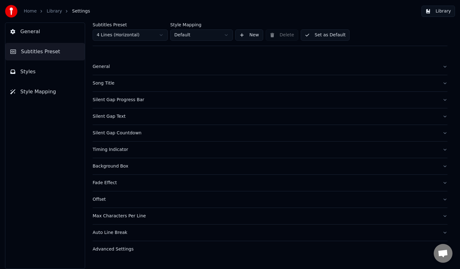
click at [218, 33] on html "Home Library Settings Library General Subtitles Preset Styles Style Mapping Sub…" at bounding box center [230, 134] width 460 height 269
click at [332, 38] on button "Set as Default" at bounding box center [325, 34] width 49 height 11
click at [51, 9] on link "Library" at bounding box center [54, 11] width 15 height 6
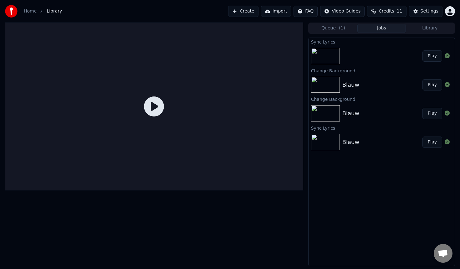
click at [444, 57] on div at bounding box center [447, 56] width 10 height 8
click at [430, 58] on button "Play" at bounding box center [432, 55] width 20 height 11
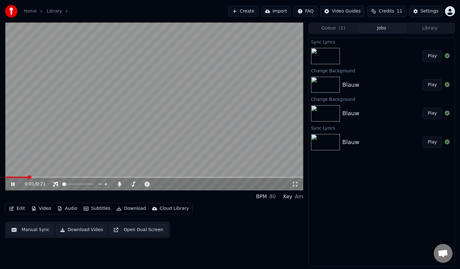
click at [58, 176] on span at bounding box center [154, 176] width 298 height 1
click at [295, 186] on div "0:09 / 0:21" at bounding box center [154, 184] width 293 height 6
click at [293, 182] on icon at bounding box center [295, 184] width 4 height 4
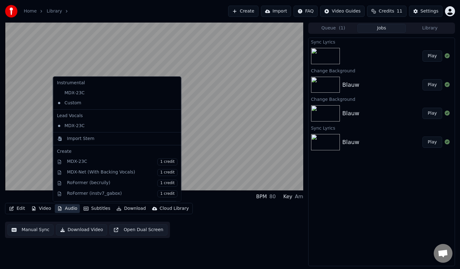
click at [69, 207] on button "Audio" at bounding box center [67, 208] width 25 height 9
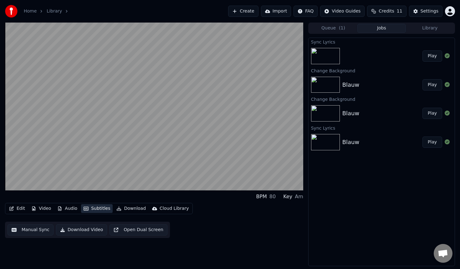
click at [97, 207] on button "Subtitles" at bounding box center [97, 208] width 32 height 9
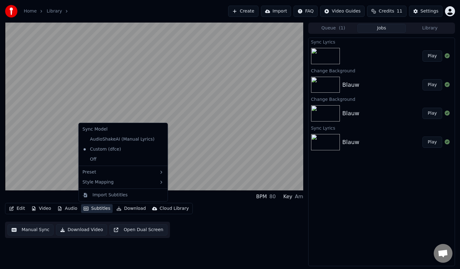
click at [97, 207] on button "Subtitles" at bounding box center [97, 208] width 32 height 9
click at [102, 159] on div "Off" at bounding box center [123, 159] width 86 height 10
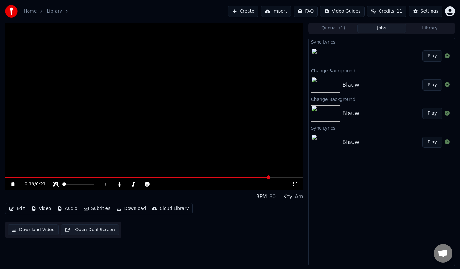
click at [95, 211] on button "Subtitles" at bounding box center [97, 208] width 32 height 9
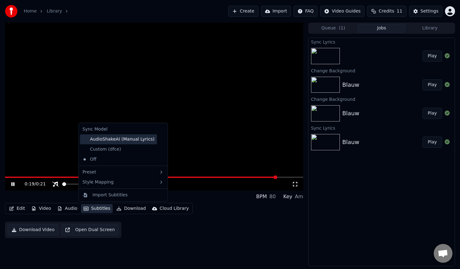
click at [104, 141] on div "AudioShakeAI (Manual Lyrics)" at bounding box center [118, 139] width 77 height 10
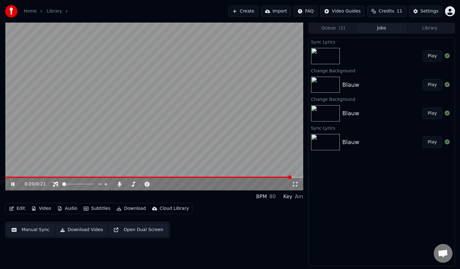
click at [7, 176] on video at bounding box center [154, 107] width 298 height 168
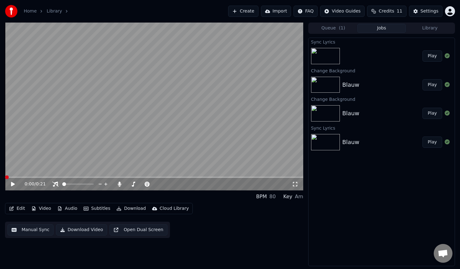
click at [5, 176] on span at bounding box center [5, 176] width 0 height 1
click at [9, 189] on div "0:00 / 0:21" at bounding box center [154, 184] width 298 height 13
click at [12, 181] on icon at bounding box center [17, 183] width 15 height 5
click at [94, 184] on span at bounding box center [92, 184] width 4 height 4
click at [294, 183] on icon at bounding box center [295, 183] width 6 height 5
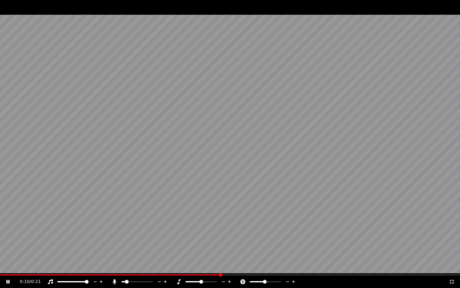
click at [265, 268] on span at bounding box center [265, 282] width 4 height 4
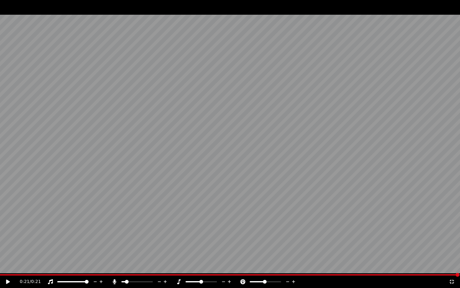
click at [8, 268] on icon at bounding box center [8, 281] width 4 height 4
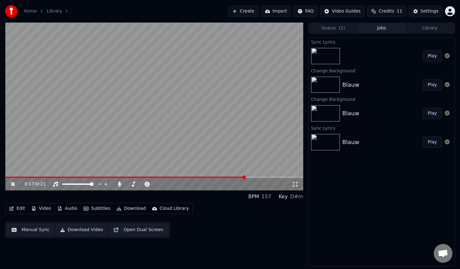
click at [190, 138] on video at bounding box center [154, 107] width 298 height 168
